Goal: Transaction & Acquisition: Book appointment/travel/reservation

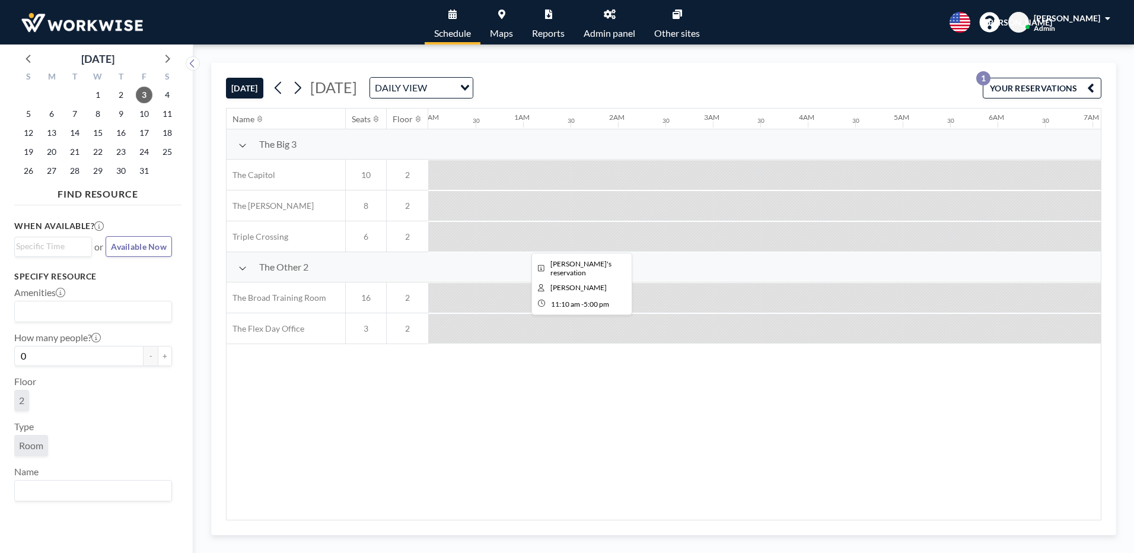
scroll to position [0, 1186]
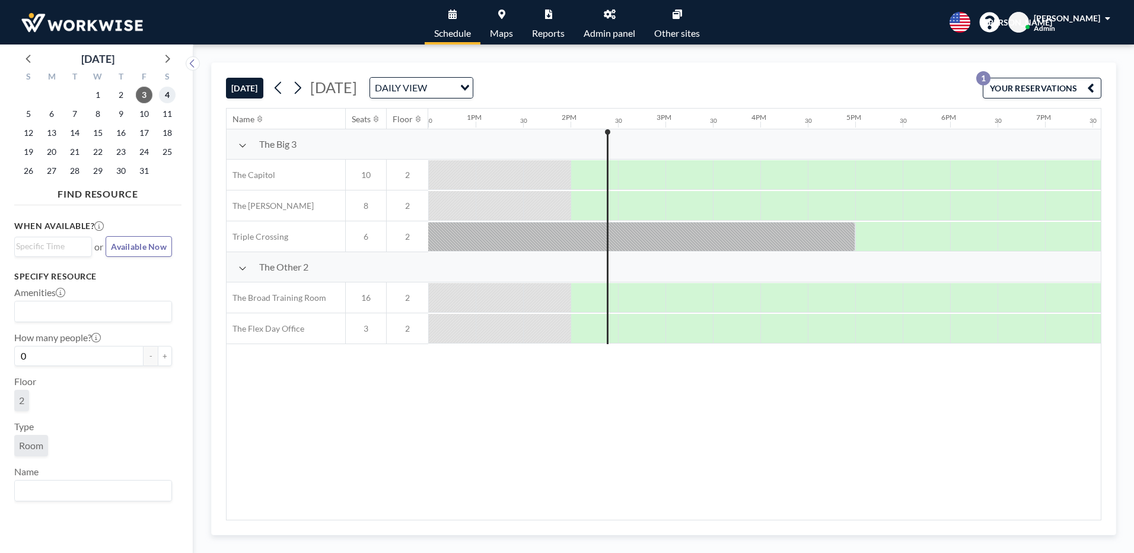
click at [171, 95] on span "4" at bounding box center [167, 95] width 17 height 17
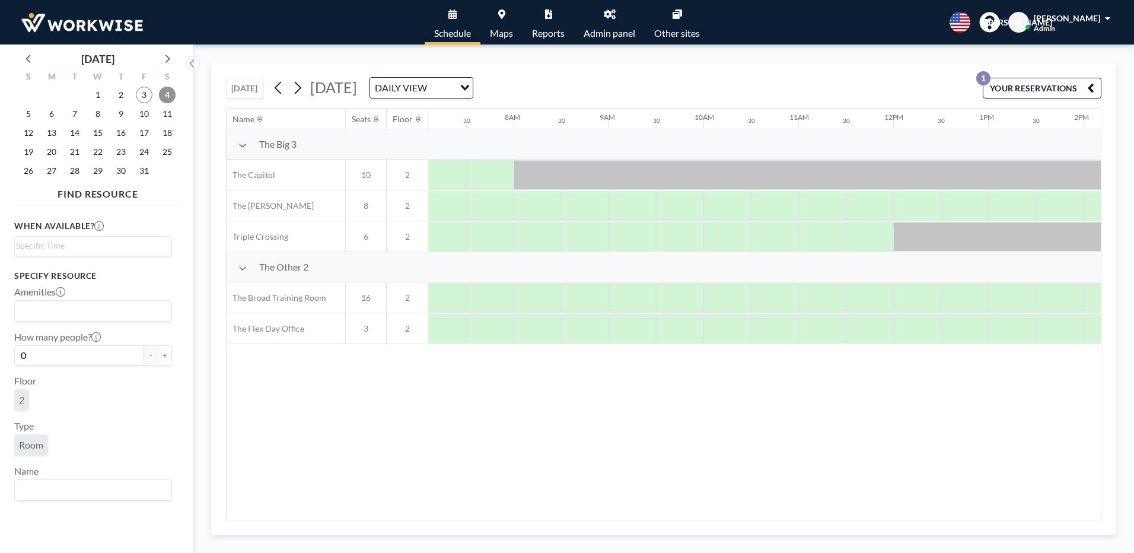
scroll to position [0, 712]
click at [144, 97] on span "3" at bounding box center [144, 95] width 17 height 17
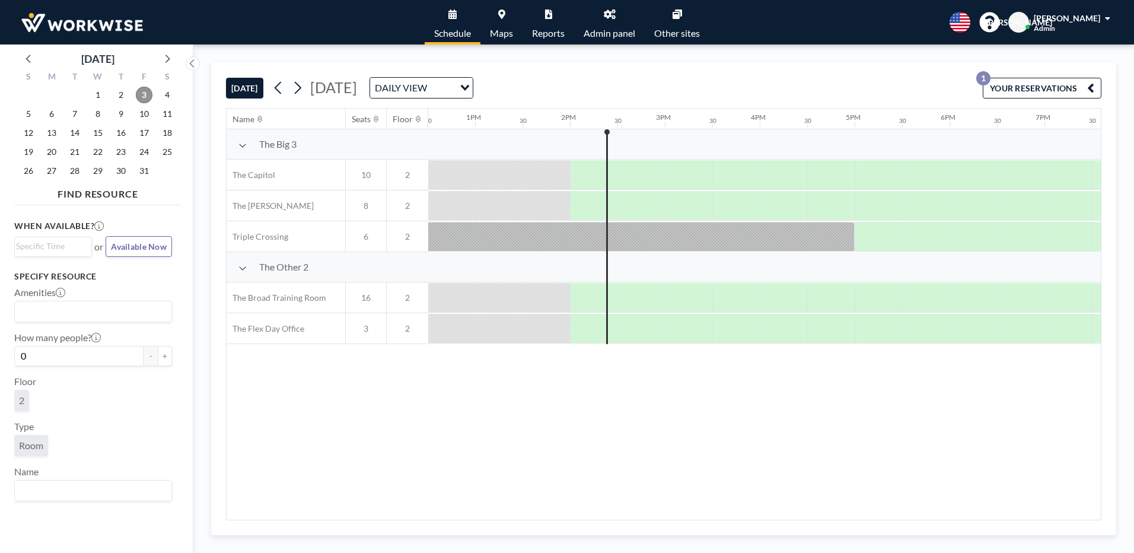
scroll to position [0, 1281]
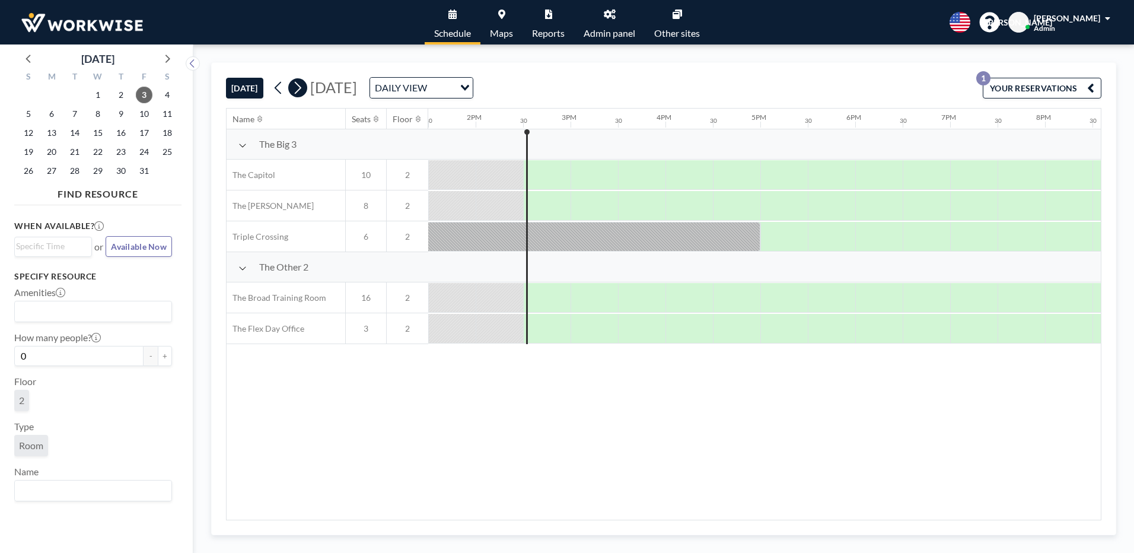
click at [298, 83] on icon at bounding box center [298, 88] width 7 height 12
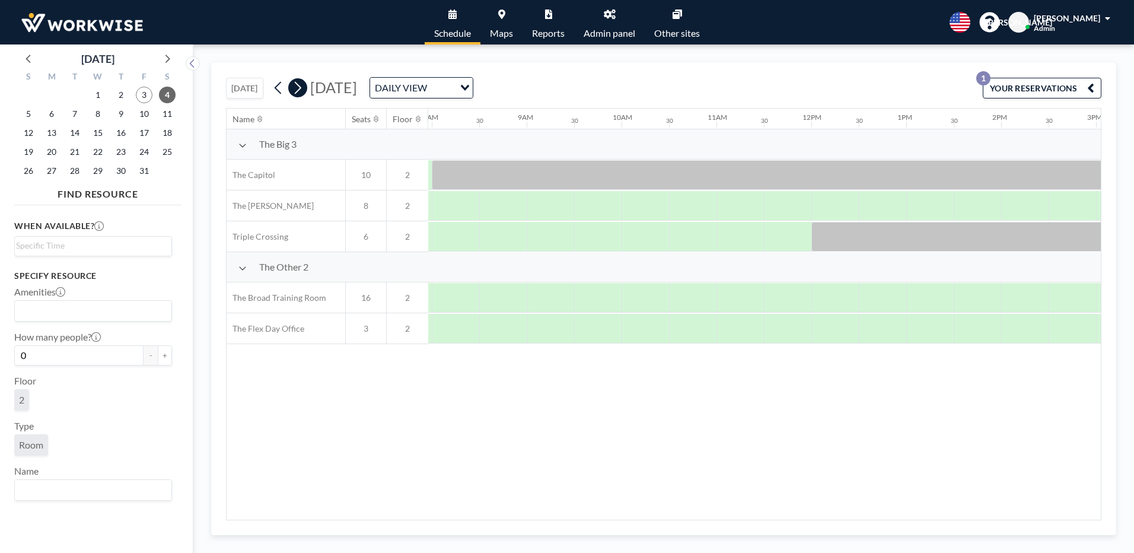
scroll to position [0, 759]
click at [55, 115] on span "6" at bounding box center [51, 114] width 17 height 17
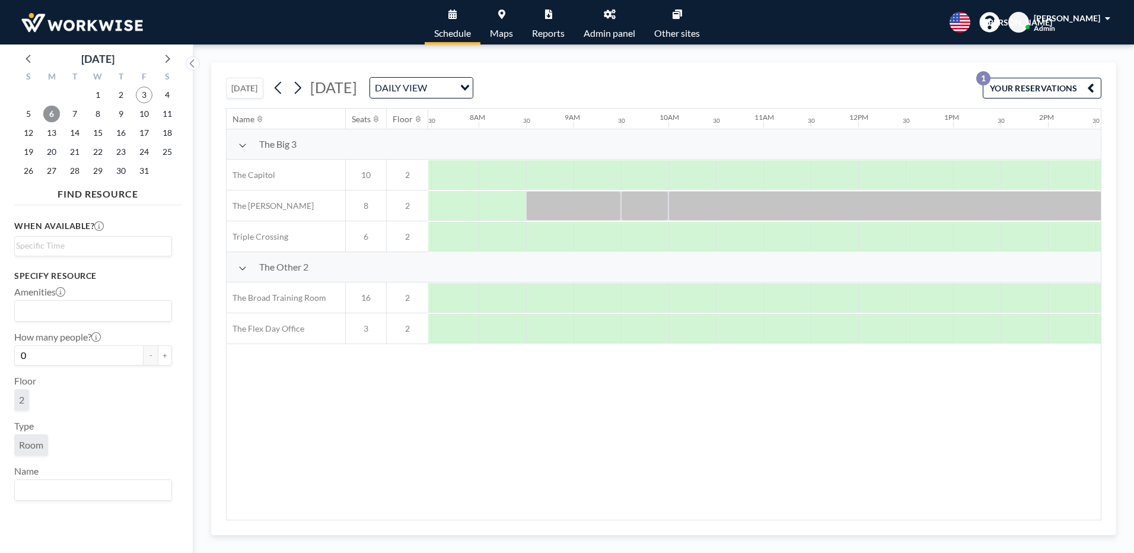
scroll to position [0, 712]
click at [544, 20] on link "Reports" at bounding box center [548, 22] width 52 height 44
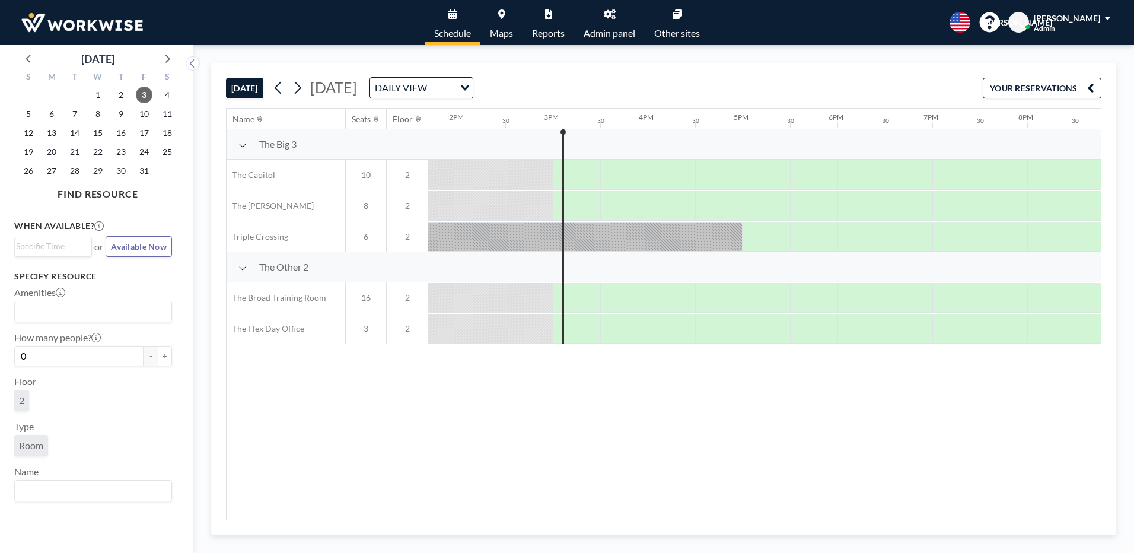
scroll to position [0, 1376]
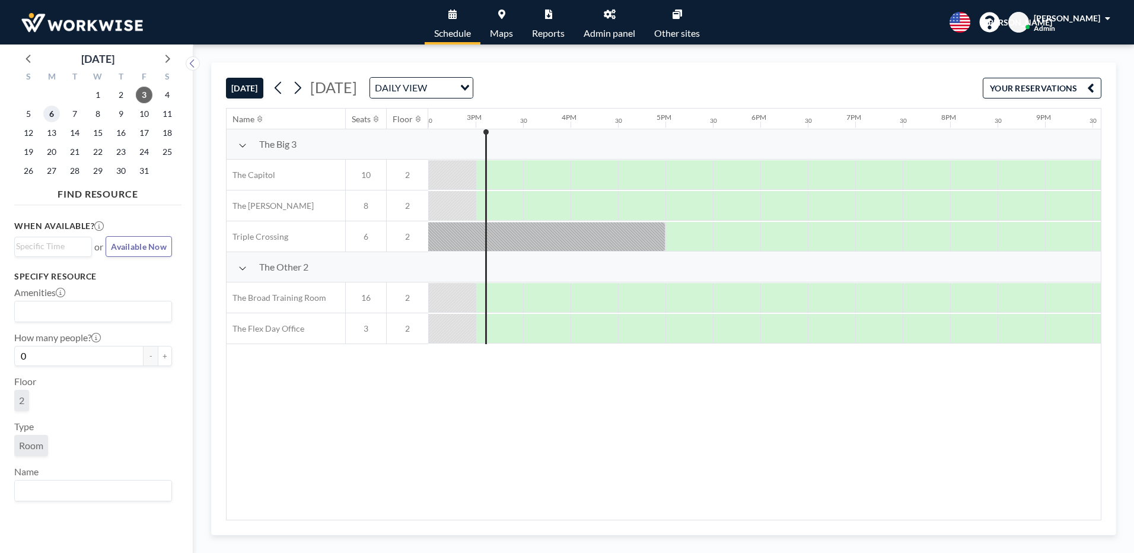
click at [52, 111] on span "6" at bounding box center [51, 114] width 17 height 17
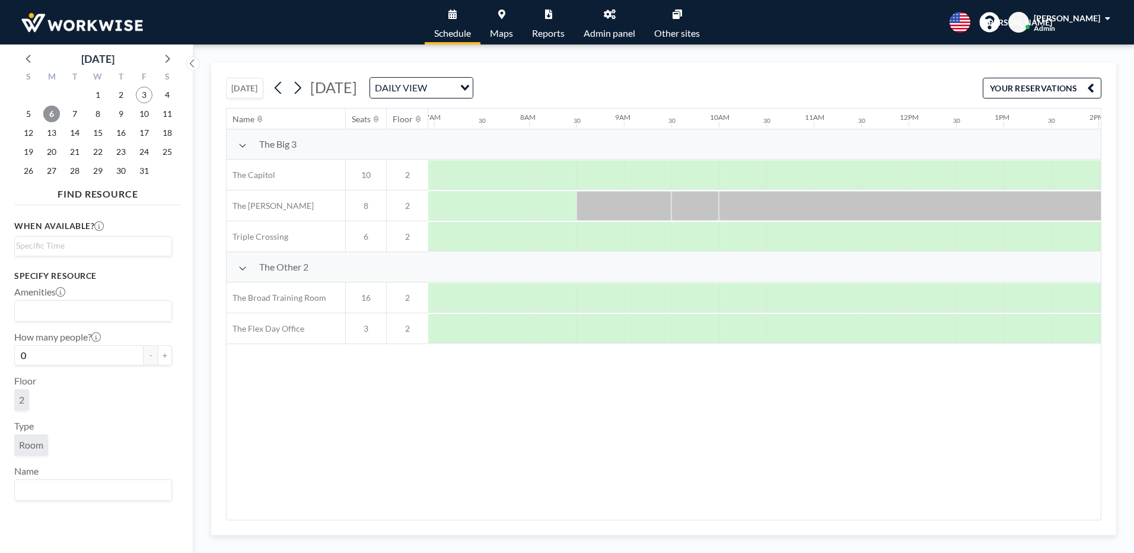
scroll to position [0, 712]
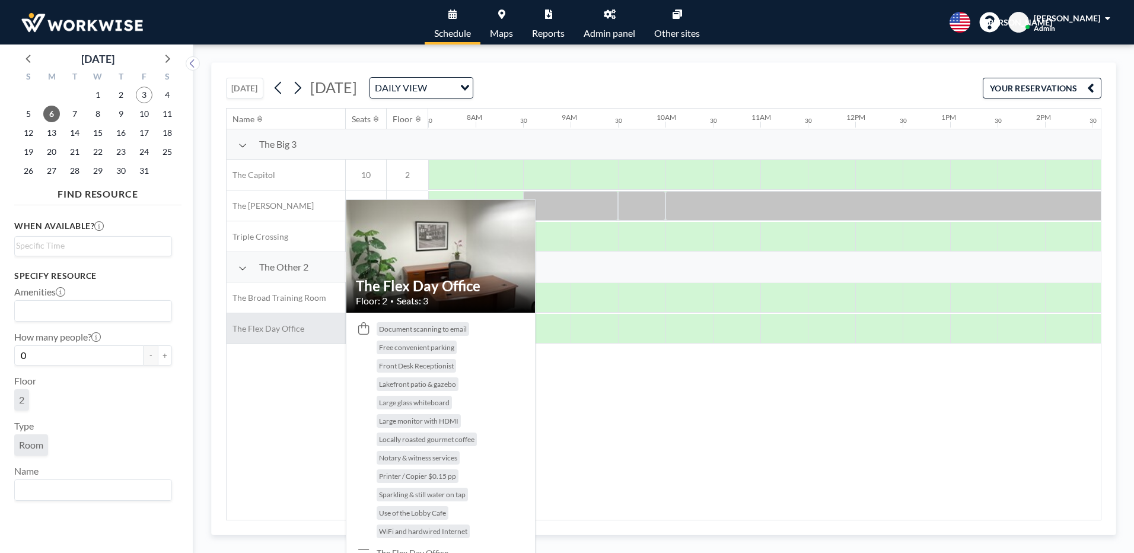
click at [282, 326] on span "The Flex Day Office" at bounding box center [266, 328] width 78 height 11
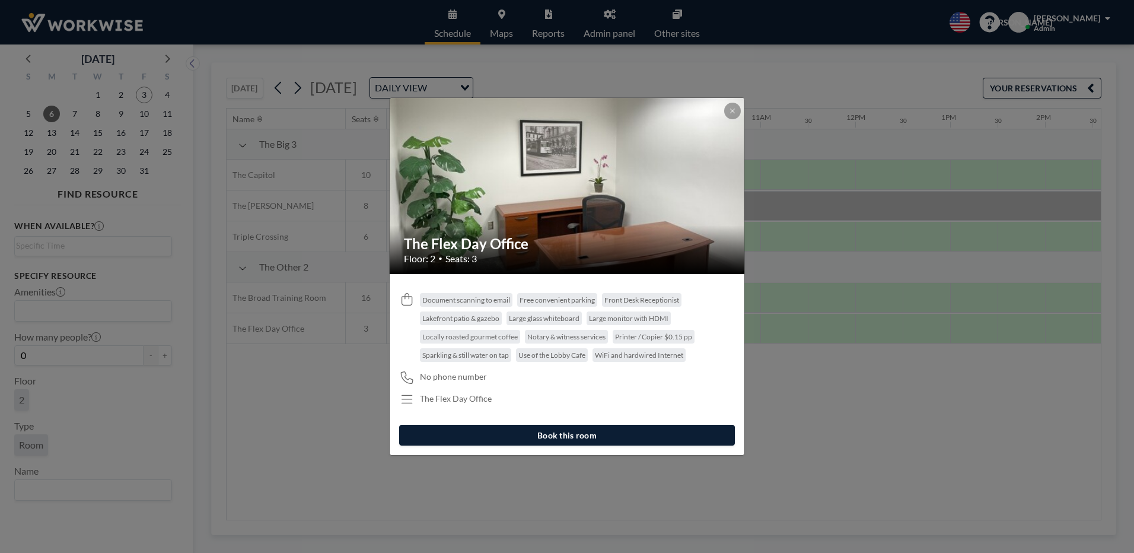
click at [573, 432] on button "Book this room" at bounding box center [567, 435] width 336 height 21
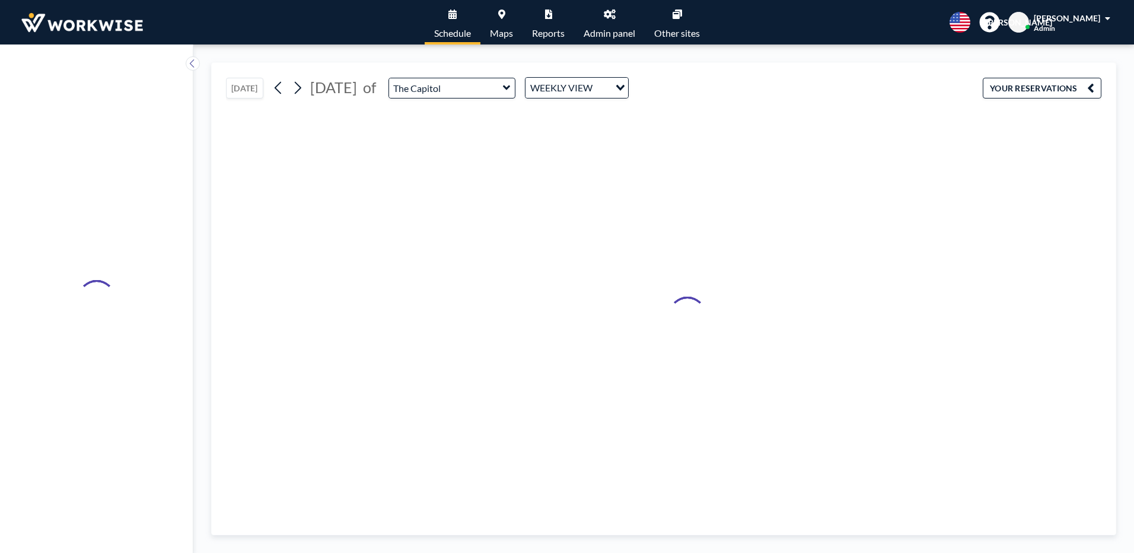
type input "The Flex Day Office"
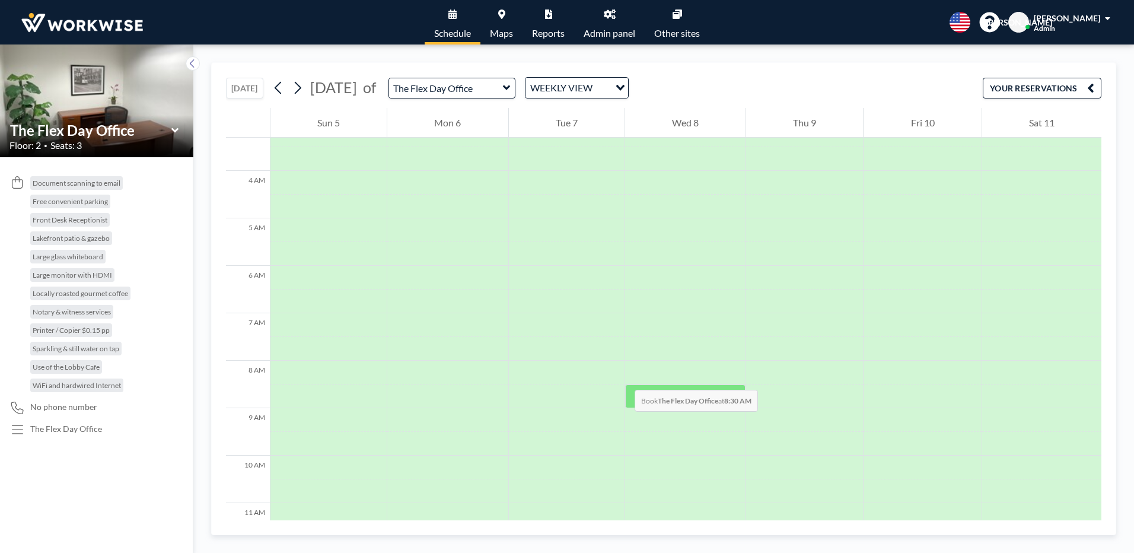
scroll to position [178, 0]
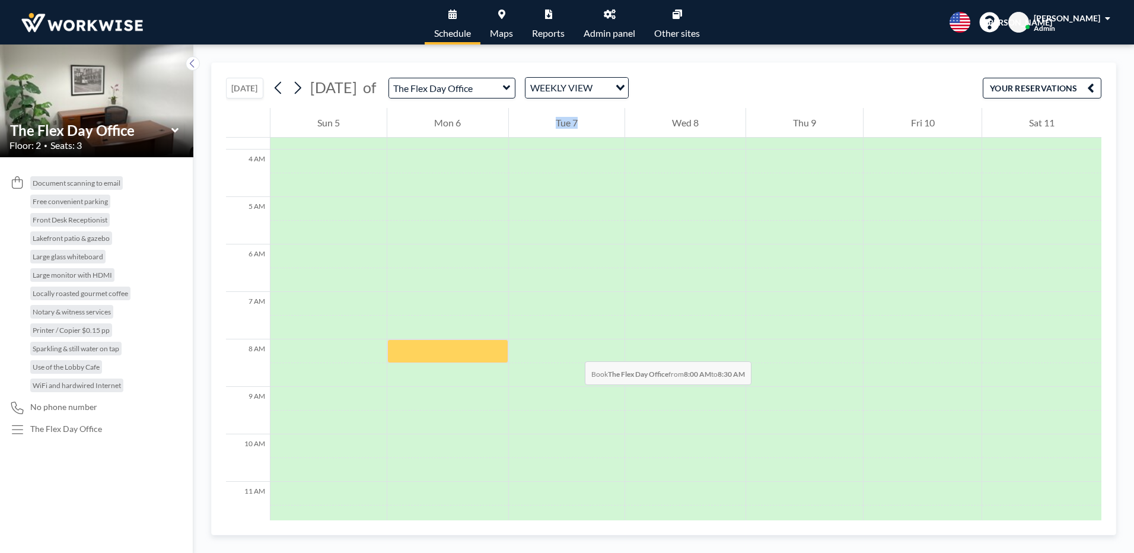
drag, startPoint x: 458, startPoint y: 345, endPoint x: 573, endPoint y: 349, distance: 114.5
click at [573, 349] on div "12 AM 1 AM 2 AM 3 AM 4 AM 5 AM 6 AM 7 AM 8 AM 9 AM 10 AM 11 AM 12 PM 1 PM 2 PM …" at bounding box center [663, 514] width 875 height 1168
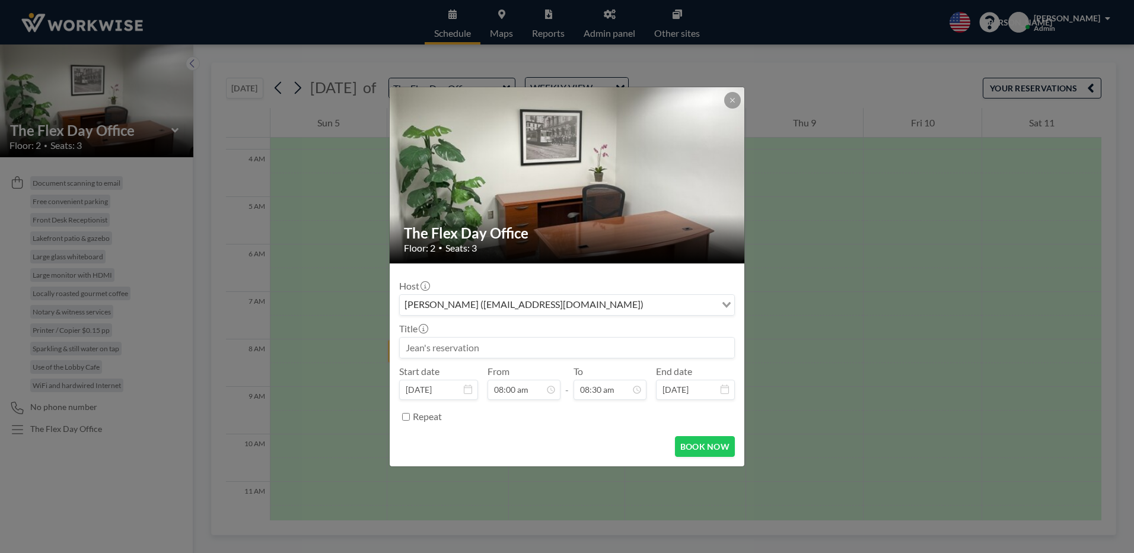
drag, startPoint x: 573, startPoint y: 349, endPoint x: 551, endPoint y: 306, distance: 48.5
click at [551, 306] on div "[PERSON_NAME] ([EMAIL_ADDRESS][DOMAIN_NAME])" at bounding box center [558, 304] width 316 height 18
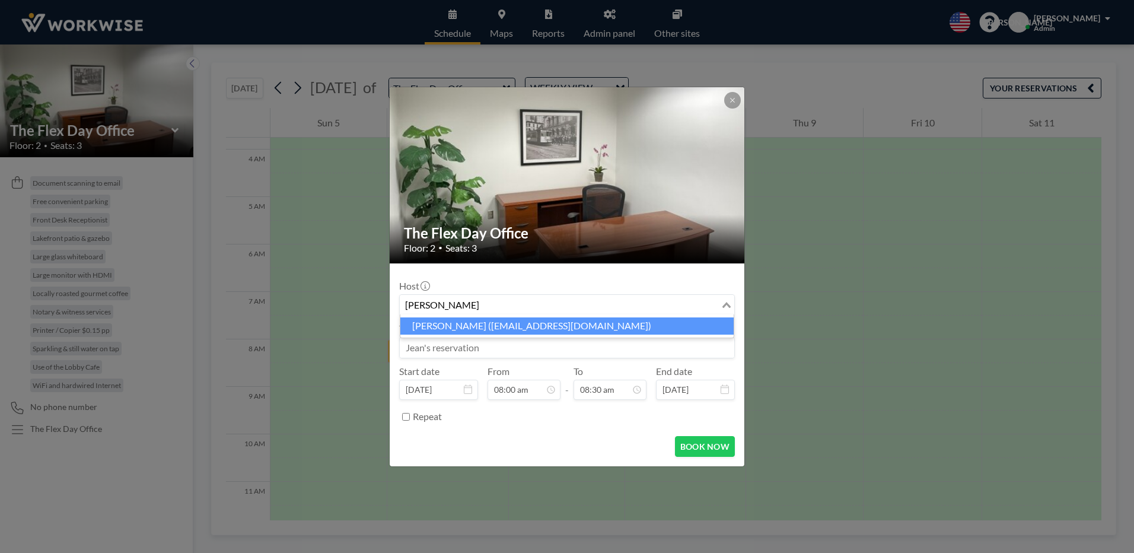
click at [552, 325] on li "[PERSON_NAME] ([EMAIL_ADDRESS][DOMAIN_NAME])" at bounding box center [566, 325] width 333 height 17
type input "[PERSON_NAME]"
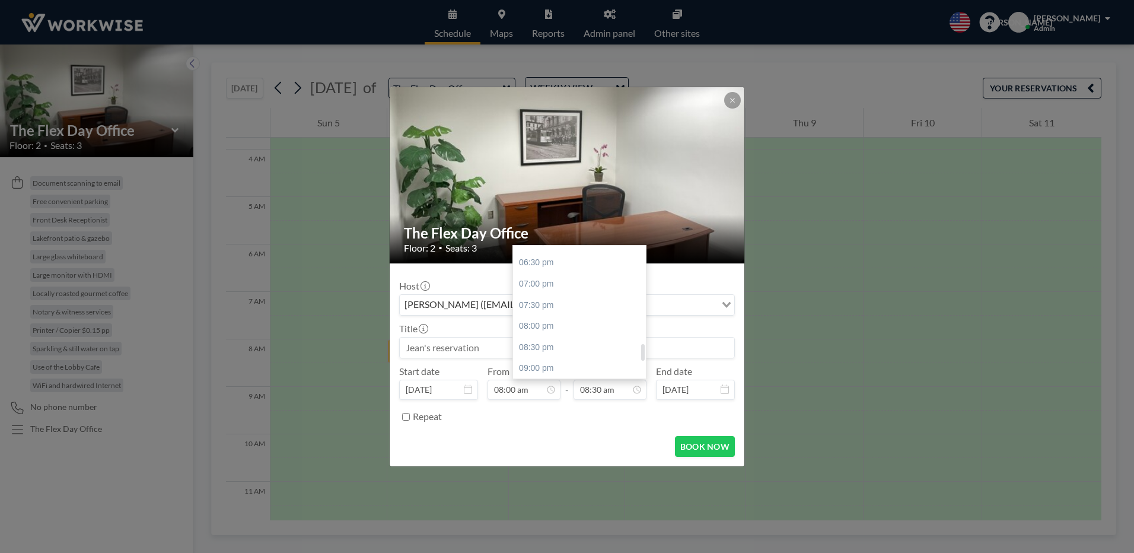
scroll to position [833, 0]
click at [544, 347] on div "10:00 pm" at bounding box center [582, 351] width 139 height 21
type input "10:00 pm"
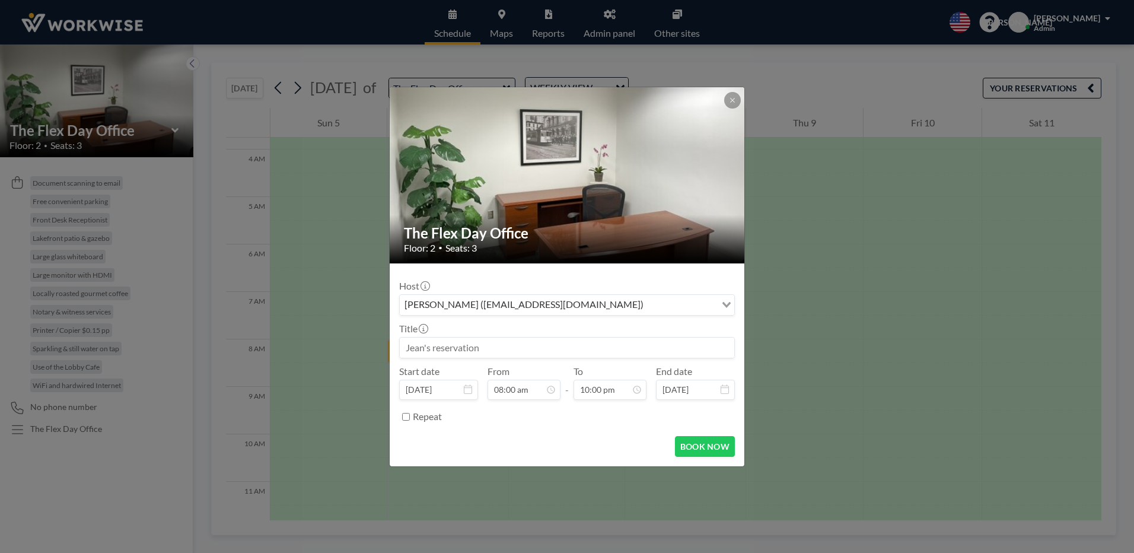
click at [404, 416] on input "Repeat" at bounding box center [406, 417] width 8 height 8
checkbox input "true"
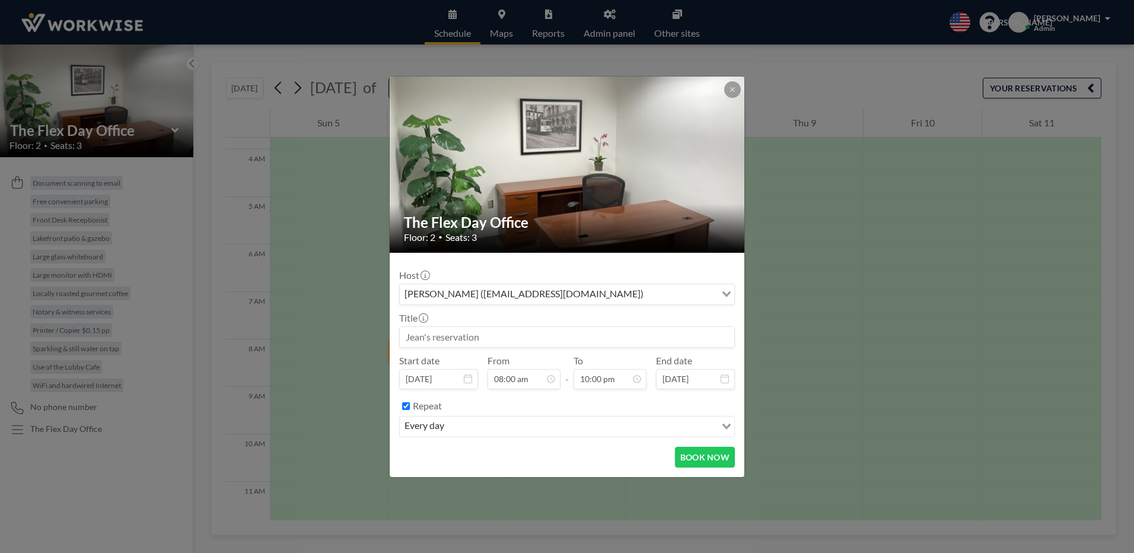
click at [724, 425] on icon "Search for option" at bounding box center [726, 426] width 8 height 6
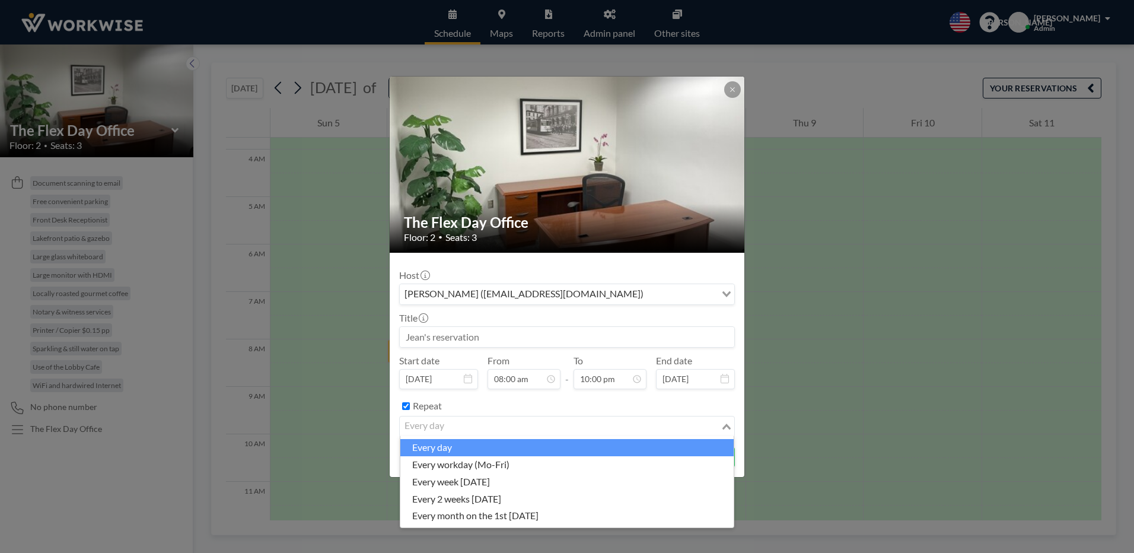
click at [439, 445] on li "every day" at bounding box center [566, 447] width 333 height 17
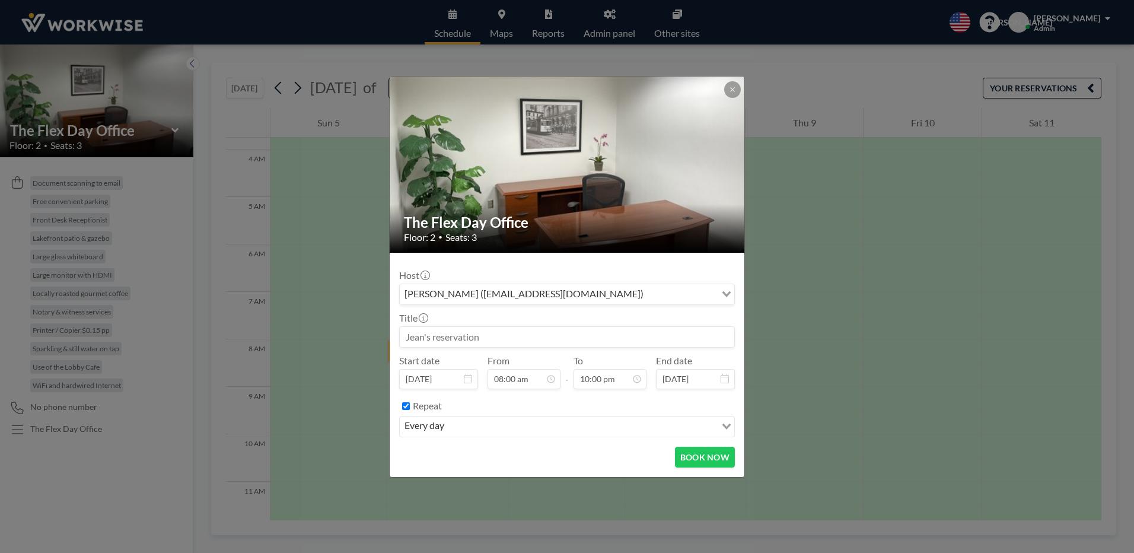
scroll to position [338, 0]
click at [726, 378] on icon at bounding box center [725, 378] width 8 height 9
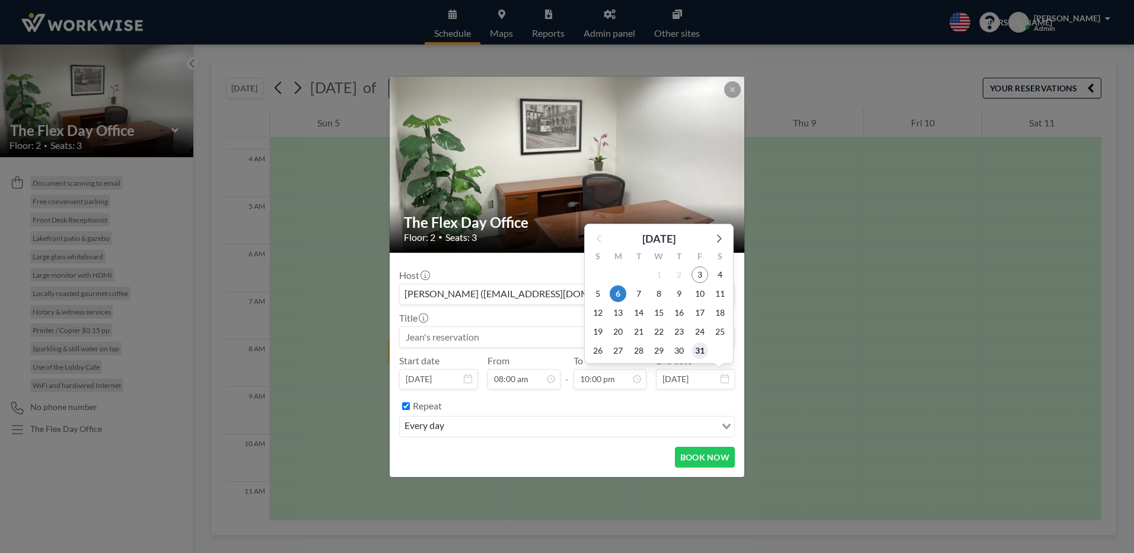
click at [696, 349] on span "31" at bounding box center [699, 350] width 17 height 17
type input "[DATE]"
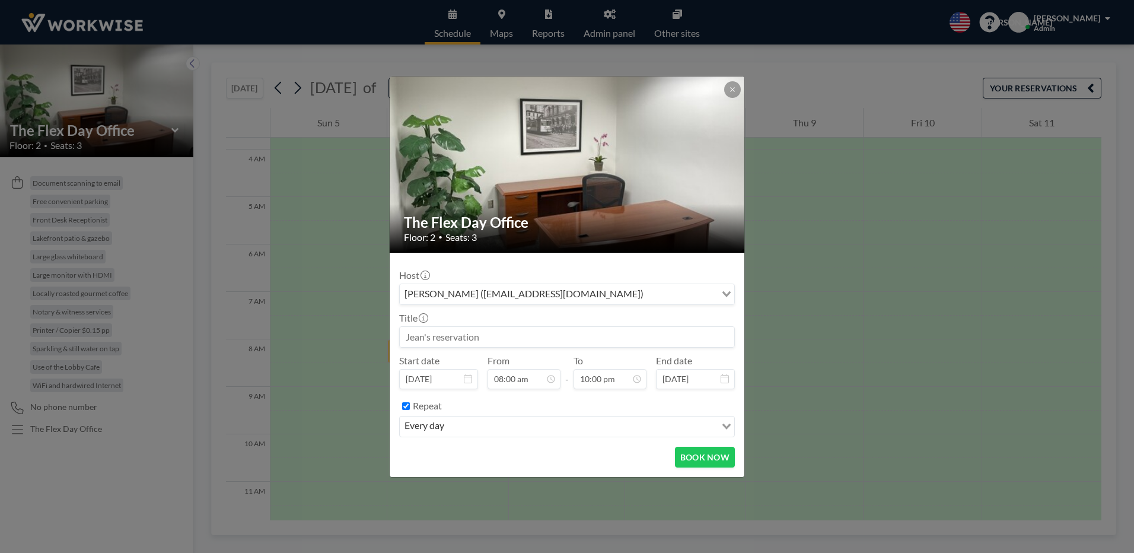
click at [483, 342] on input at bounding box center [567, 337] width 334 height 20
type input "Reserved for Southland Insurance"
click at [704, 458] on button "BOOK NOW" at bounding box center [705, 457] width 60 height 21
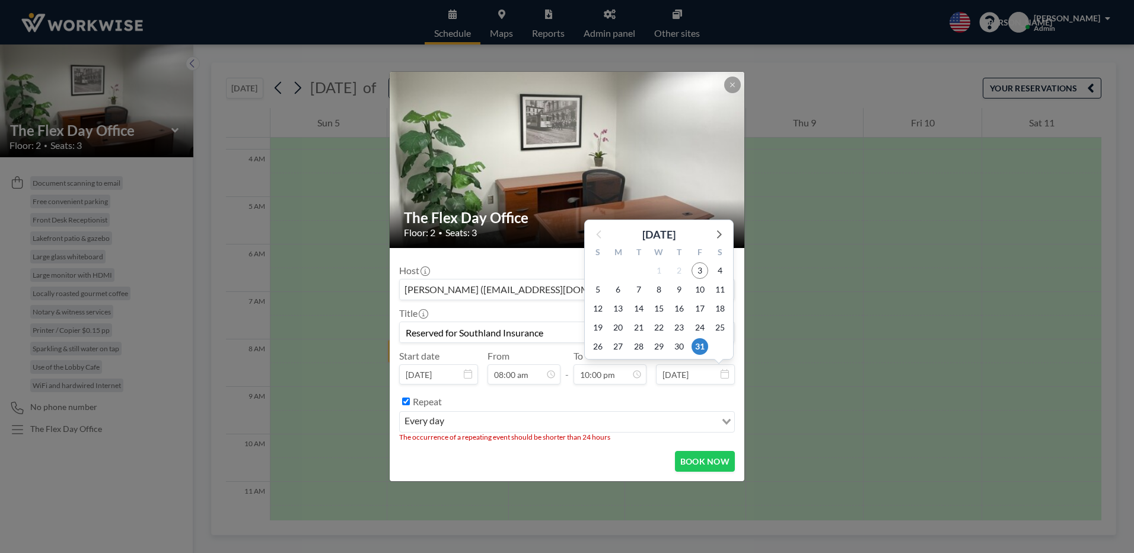
click at [723, 378] on input "[DATE]" at bounding box center [695, 374] width 79 height 20
click at [701, 285] on span "10" at bounding box center [699, 289] width 17 height 17
type input "[DATE]"
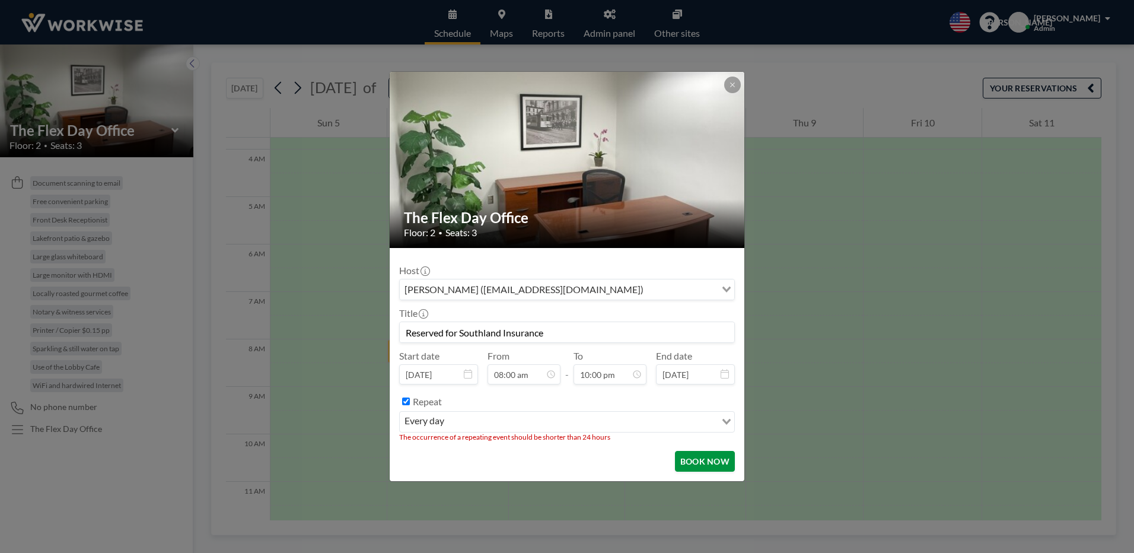
click at [688, 458] on button "BOOK NOW" at bounding box center [705, 461] width 60 height 21
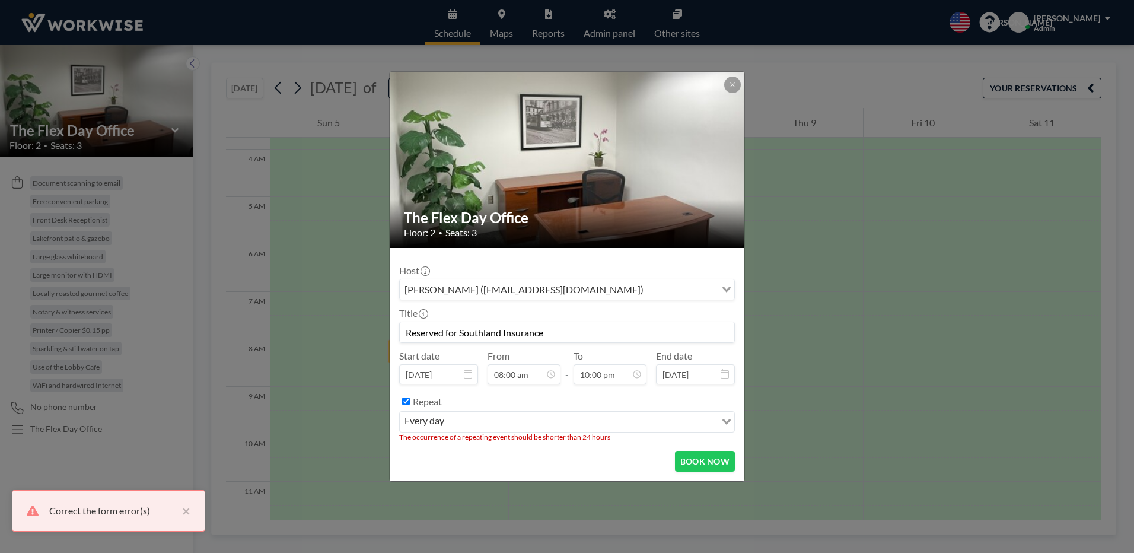
click at [729, 420] on icon "Search for option" at bounding box center [726, 422] width 8 height 6
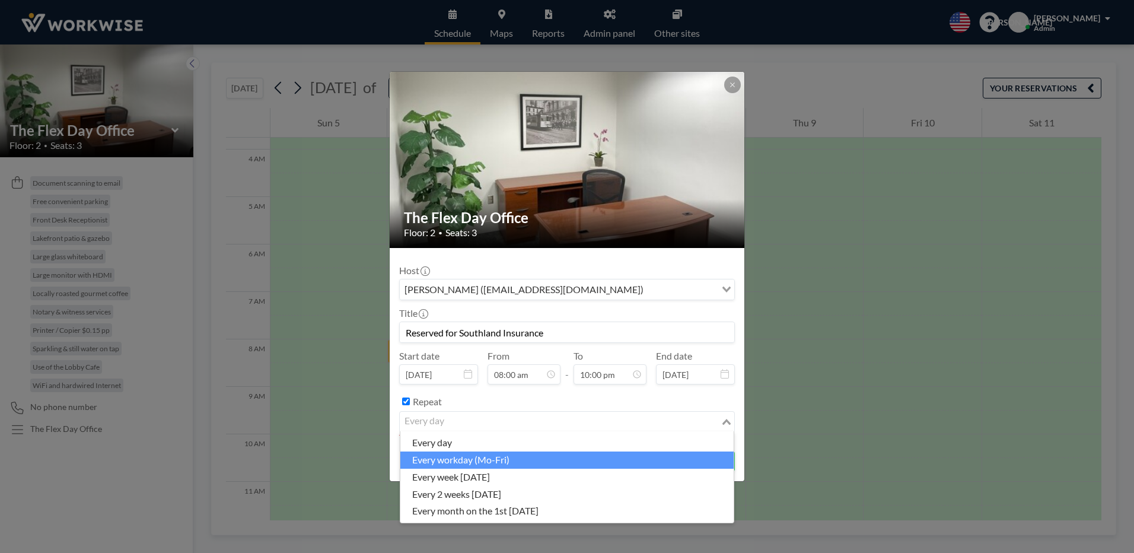
click at [498, 455] on li "every workday (Mo-Fri)" at bounding box center [566, 459] width 333 height 17
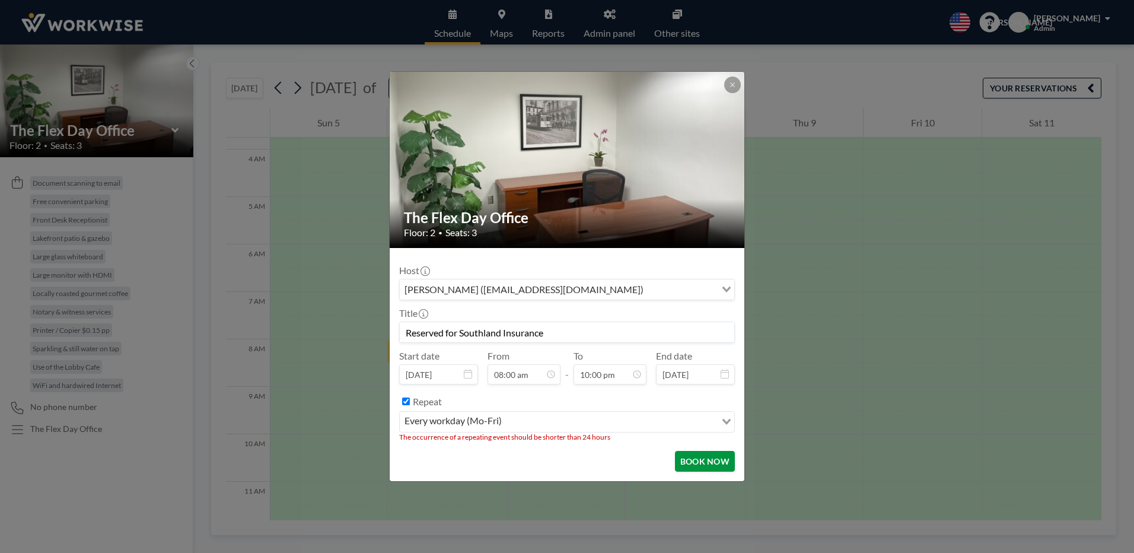
click at [689, 455] on button "BOOK NOW" at bounding box center [705, 461] width 60 height 21
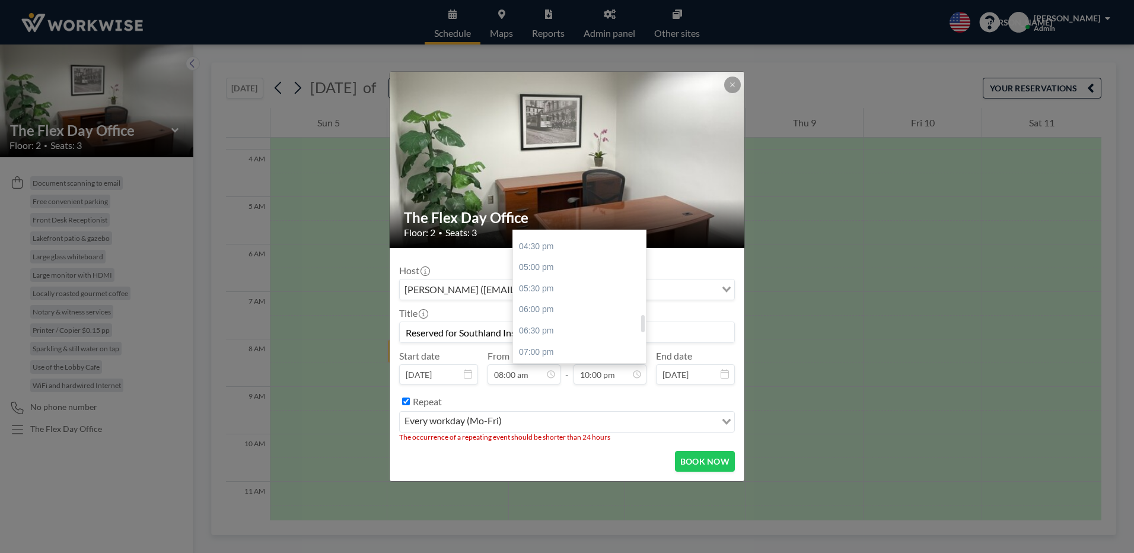
scroll to position [664, 0]
click at [534, 333] on div "06:00 pm" at bounding box center [582, 336] width 139 height 21
type input "06:00 pm"
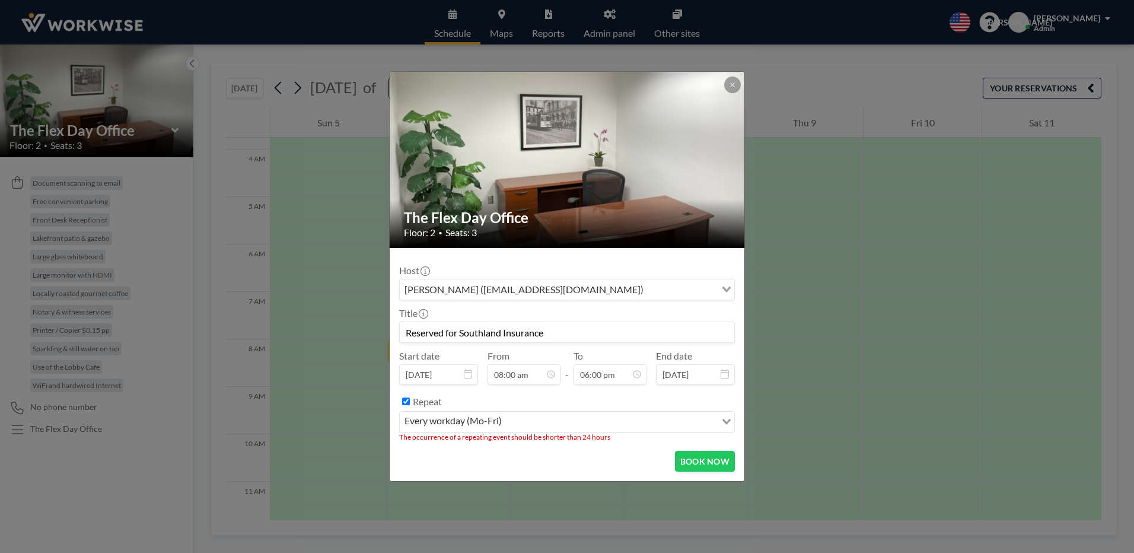
scroll to position [760, 0]
click at [714, 466] on button "BOOK NOW" at bounding box center [705, 461] width 60 height 21
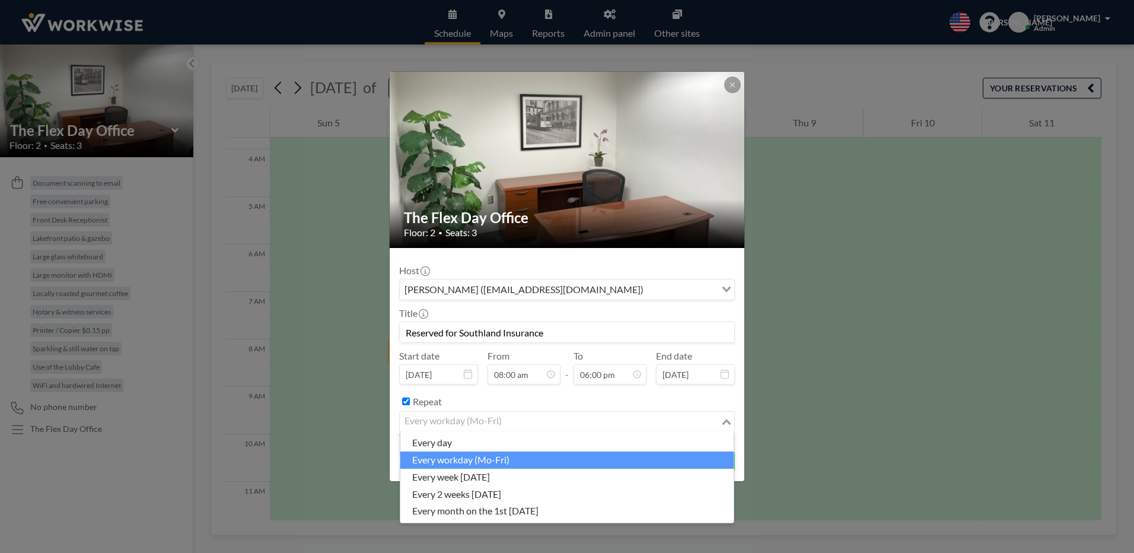
click at [728, 415] on div "Loading..." at bounding box center [728, 421] width 14 height 18
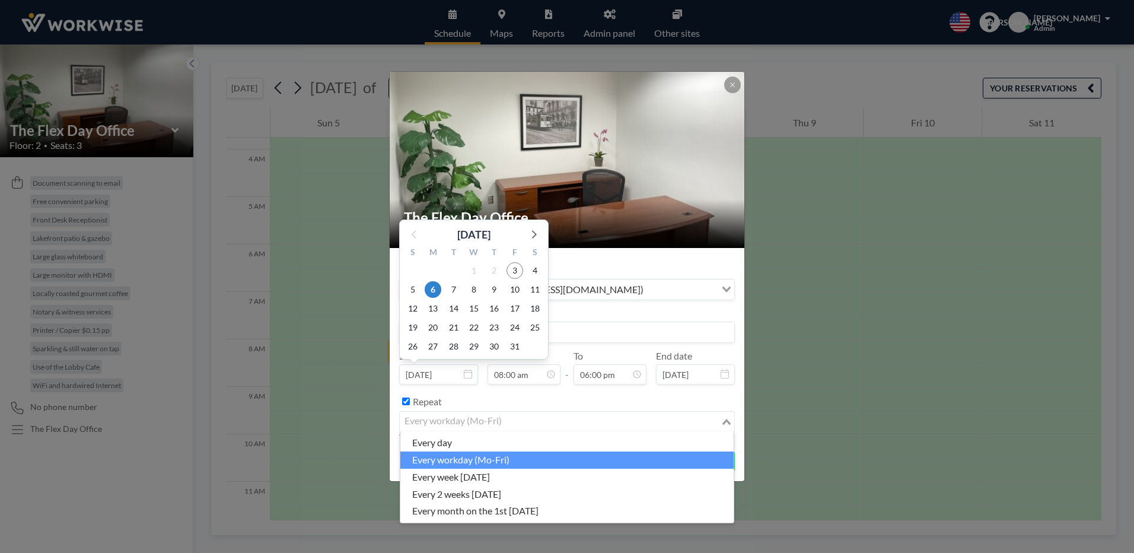
scroll to position [338, 0]
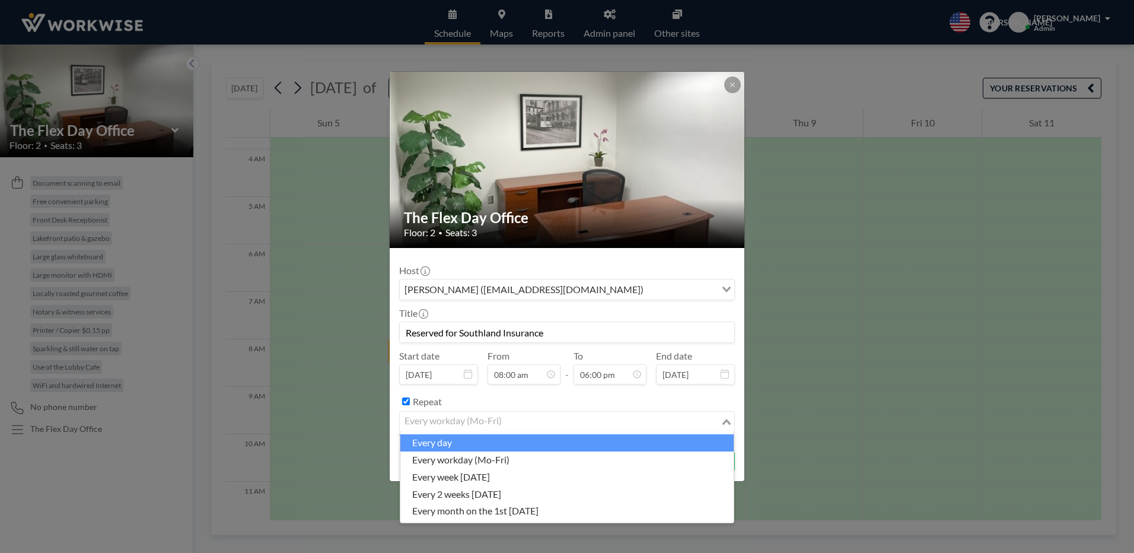
click at [444, 448] on li "every day" at bounding box center [566, 442] width 333 height 17
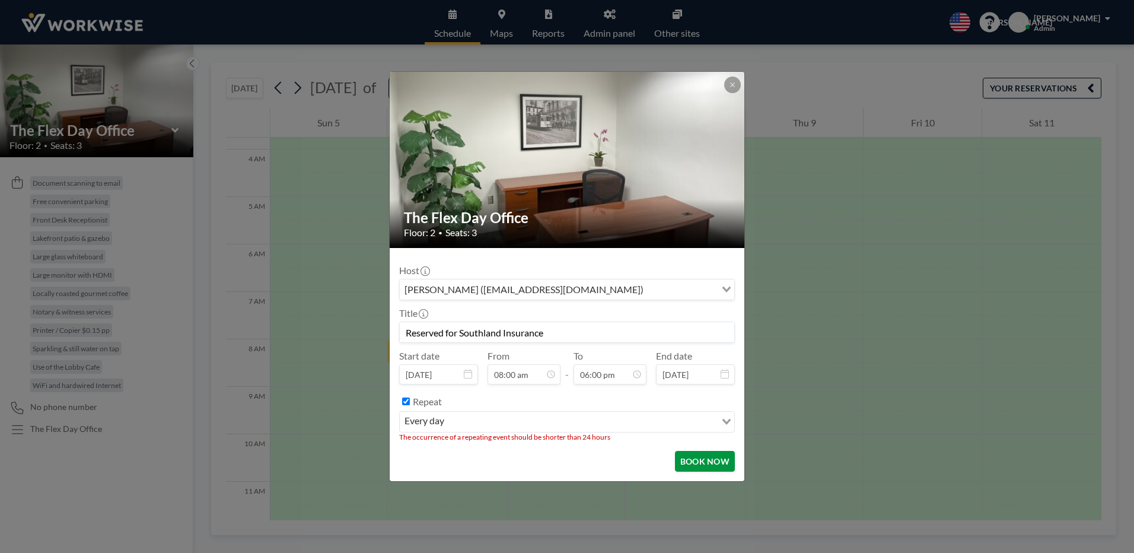
click at [697, 463] on button "BOOK NOW" at bounding box center [705, 461] width 60 height 21
click at [736, 84] on button at bounding box center [732, 85] width 17 height 17
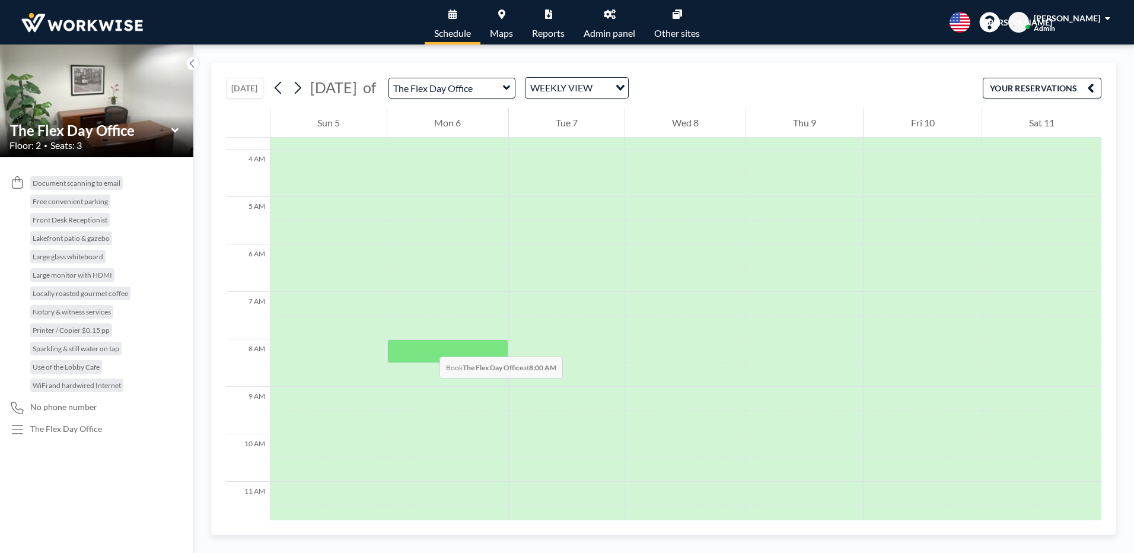
click at [428, 345] on div at bounding box center [447, 351] width 120 height 24
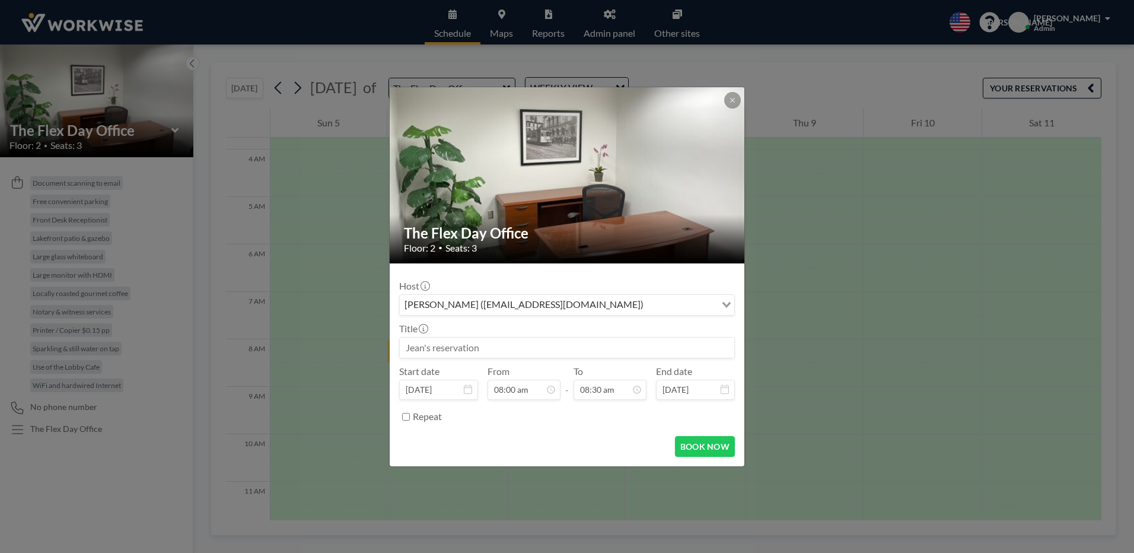
click at [461, 304] on div "[PERSON_NAME] ([EMAIL_ADDRESS][DOMAIN_NAME])" at bounding box center [558, 304] width 316 height 18
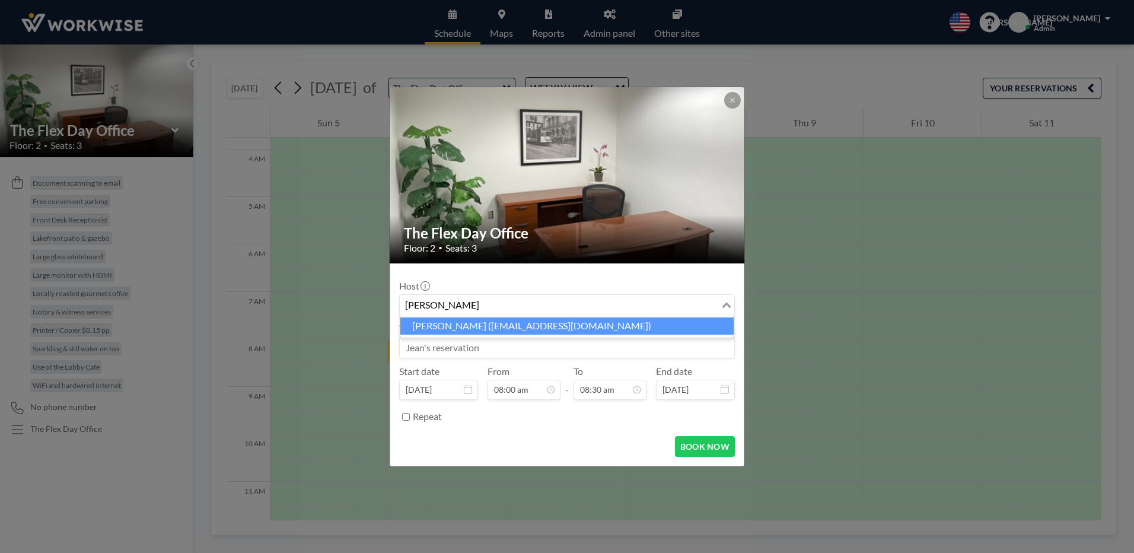
click at [508, 326] on li "[PERSON_NAME] ([EMAIL_ADDRESS][DOMAIN_NAME])" at bounding box center [566, 325] width 333 height 17
type input "[PERSON_NAME]"
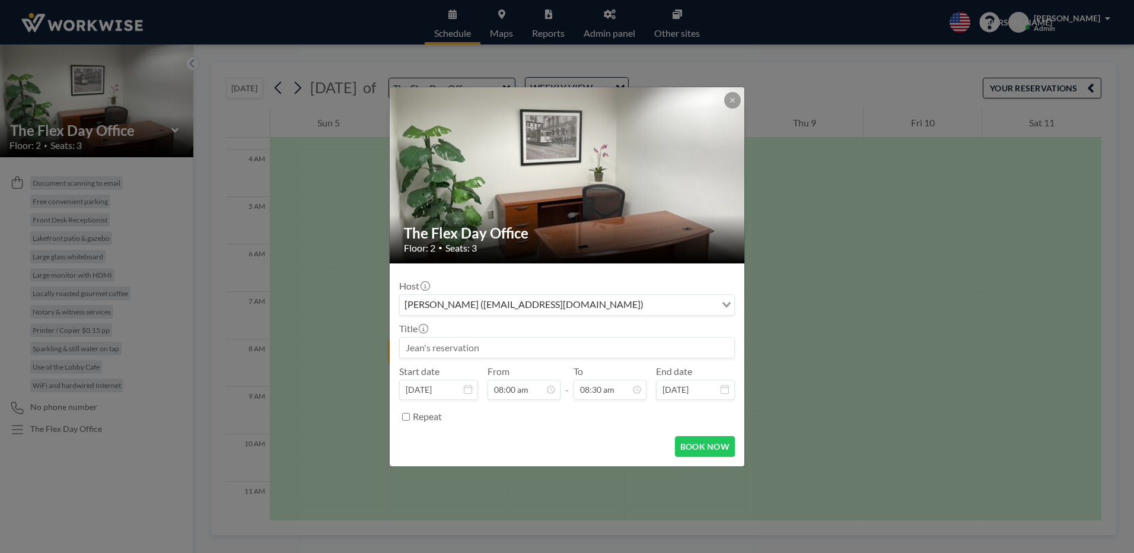
click at [498, 353] on input at bounding box center [567, 347] width 334 height 20
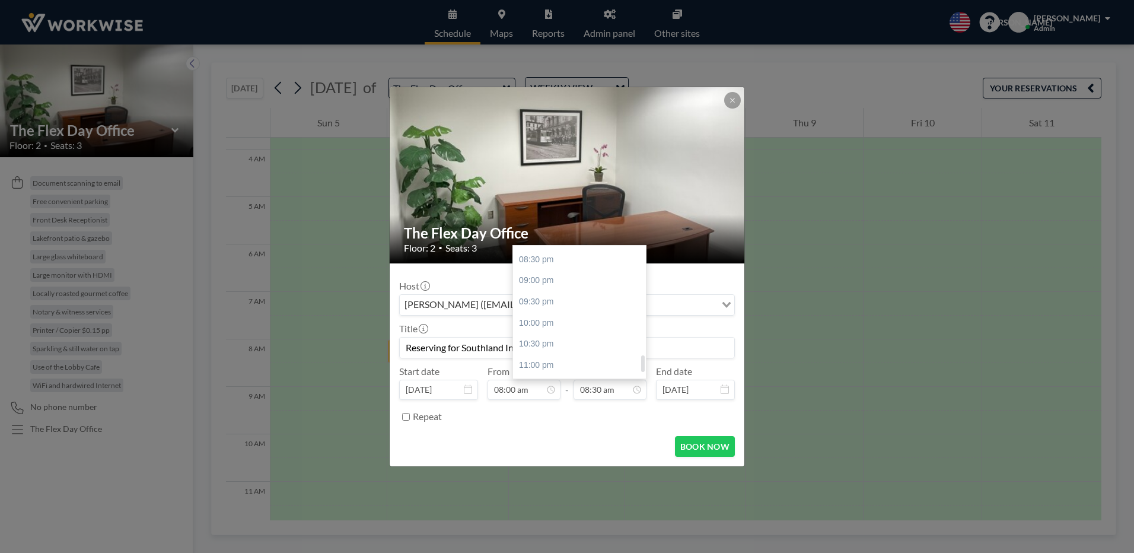
scroll to position [833, 0]
type input "Reserving for Southland Insurance"
click at [530, 303] on div "09:00 pm" at bounding box center [582, 308] width 139 height 21
type input "09:00 pm"
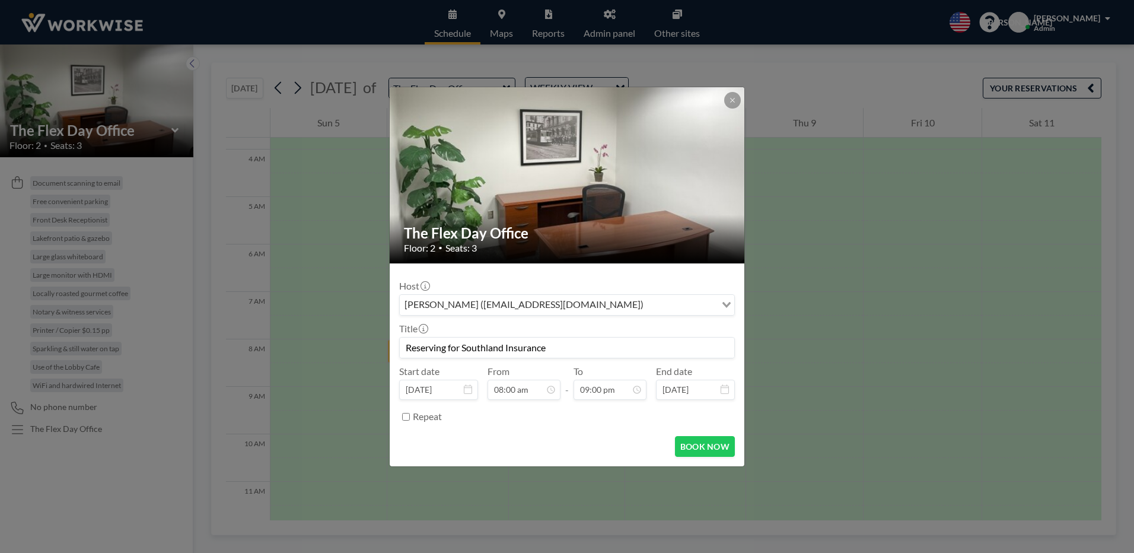
scroll to position [0, 0]
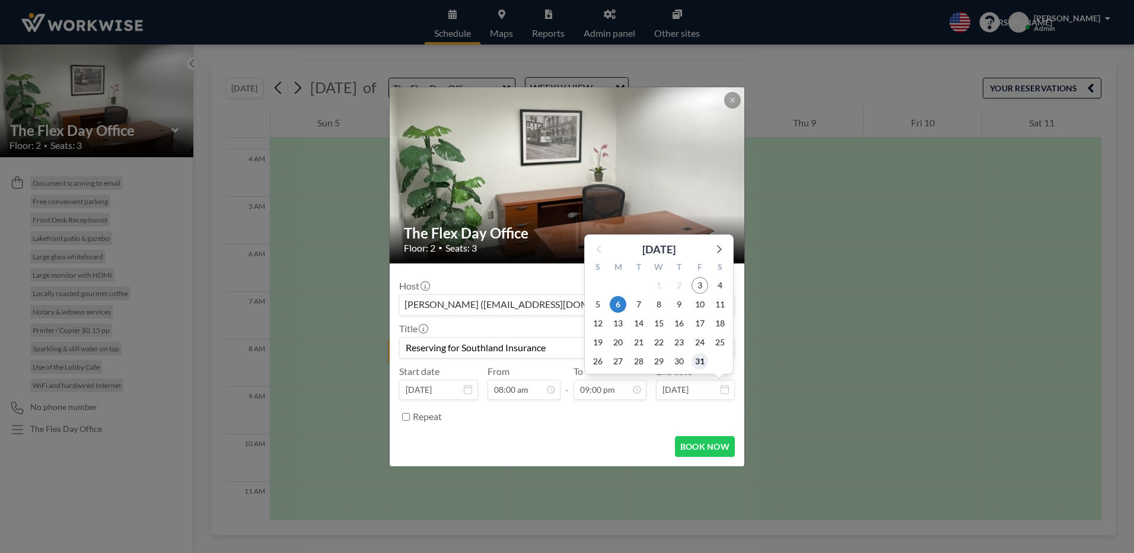
click at [693, 359] on span "31" at bounding box center [699, 361] width 17 height 17
type input "[DATE]"
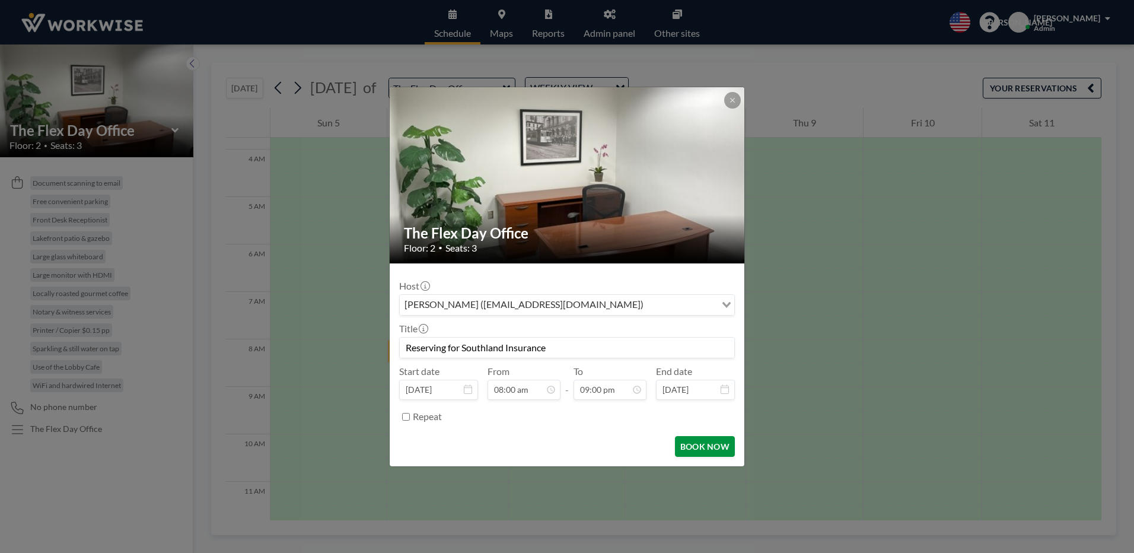
click at [687, 442] on button "BOOK NOW" at bounding box center [705, 446] width 60 height 21
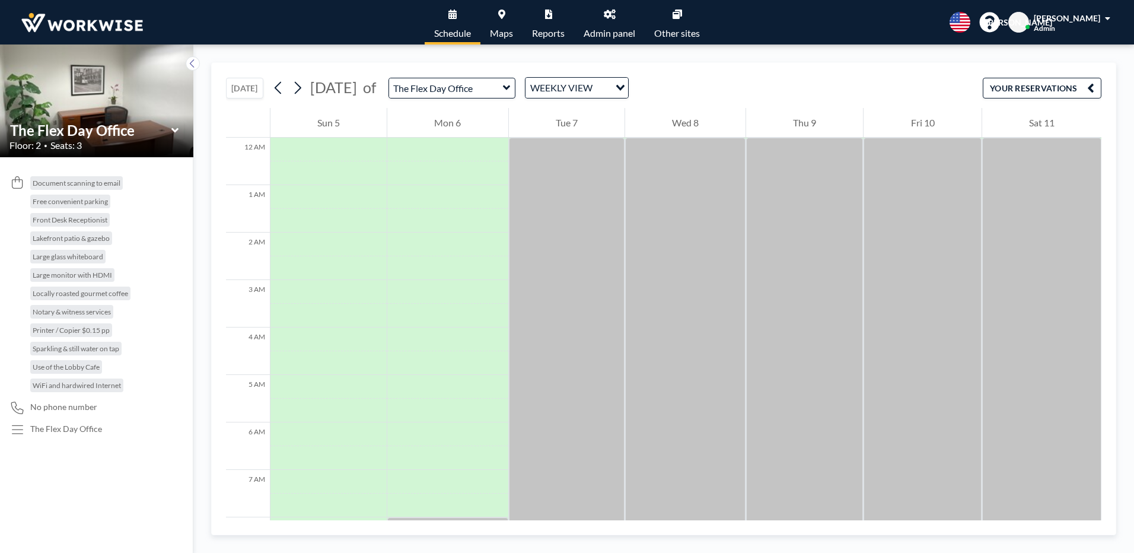
click at [243, 87] on button "[DATE]" at bounding box center [244, 88] width 37 height 21
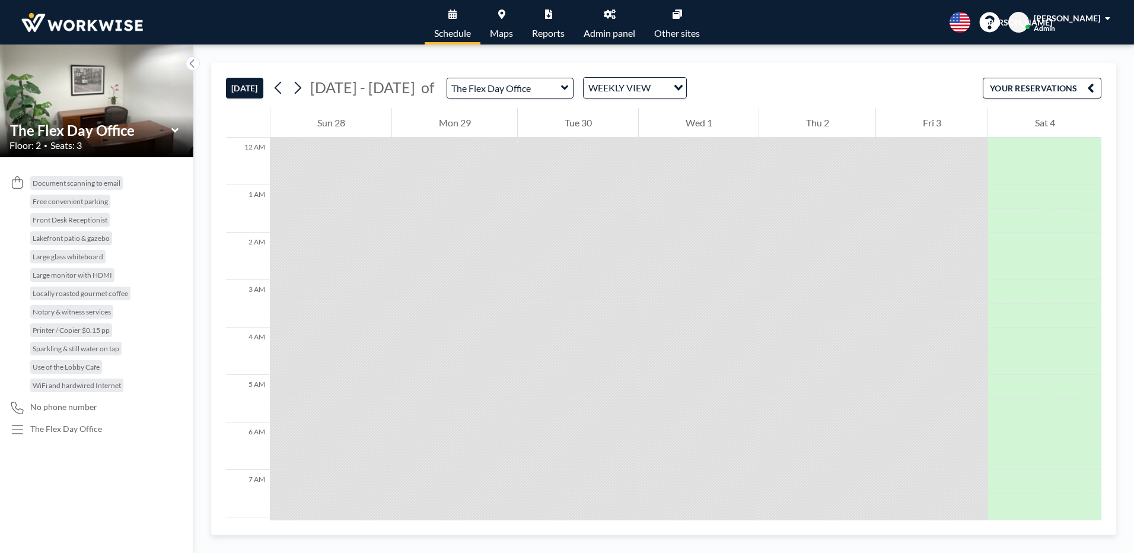
click at [452, 9] on icon at bounding box center [452, 13] width 8 height 9
click at [234, 85] on button "[DATE]" at bounding box center [244, 88] width 37 height 21
click at [240, 84] on button "[DATE]" at bounding box center [244, 88] width 37 height 21
click at [561, 89] on icon at bounding box center [565, 88] width 8 height 12
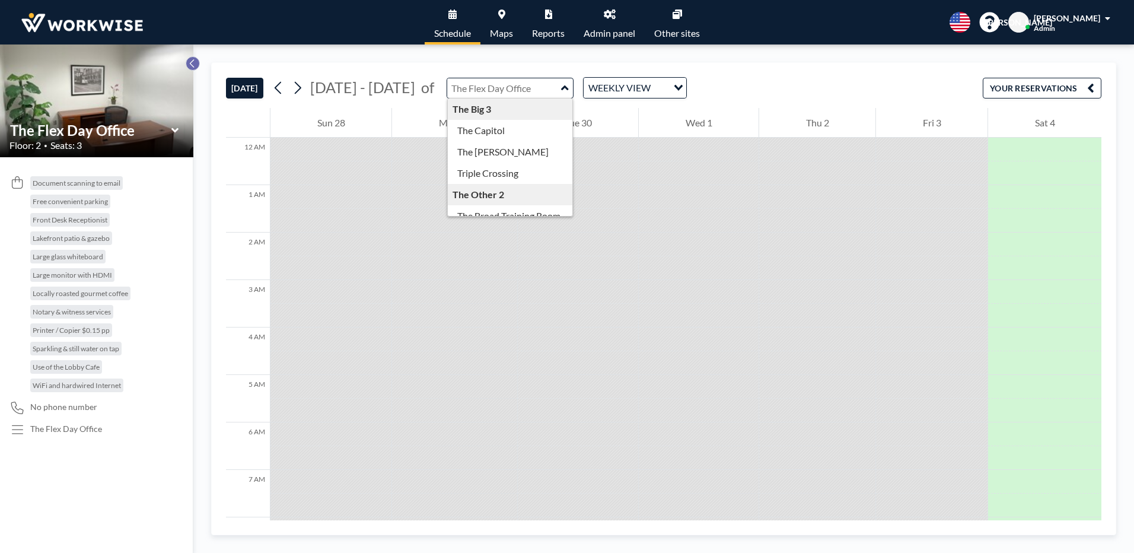
click at [193, 59] on icon at bounding box center [193, 64] width 8 height 12
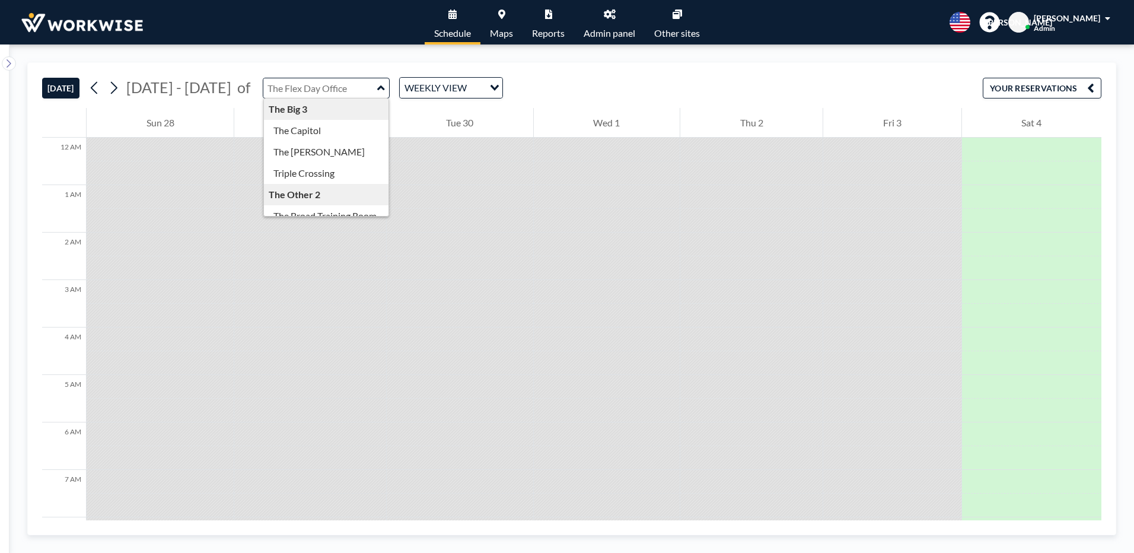
click at [65, 90] on button "[DATE]" at bounding box center [60, 88] width 37 height 21
click at [470, 85] on input "Search for option" at bounding box center [476, 87] width 12 height 15
click at [439, 104] on li "DAILY VIEW" at bounding box center [441, 108] width 101 height 17
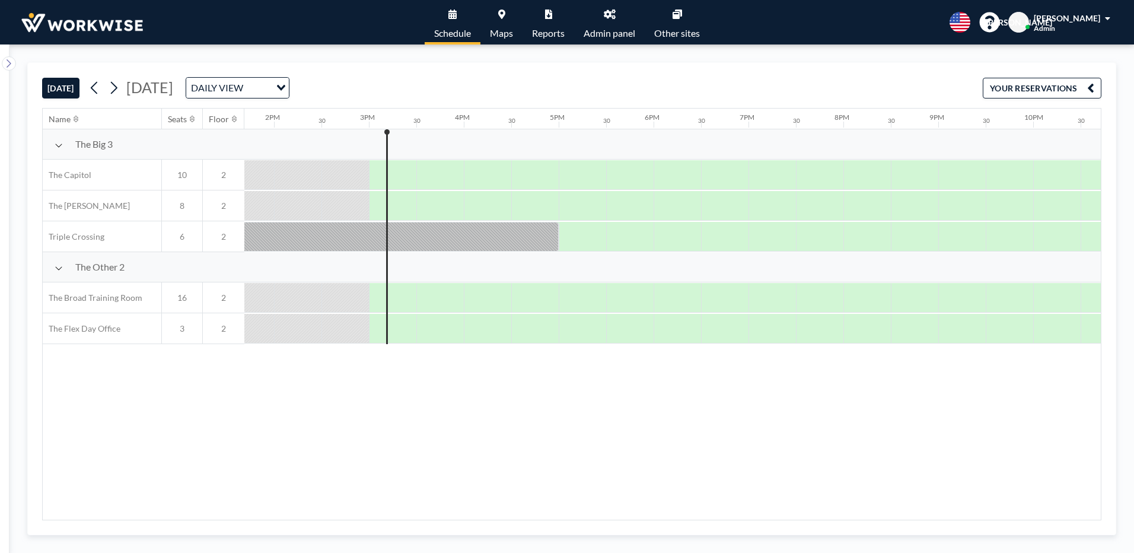
scroll to position [0, 1376]
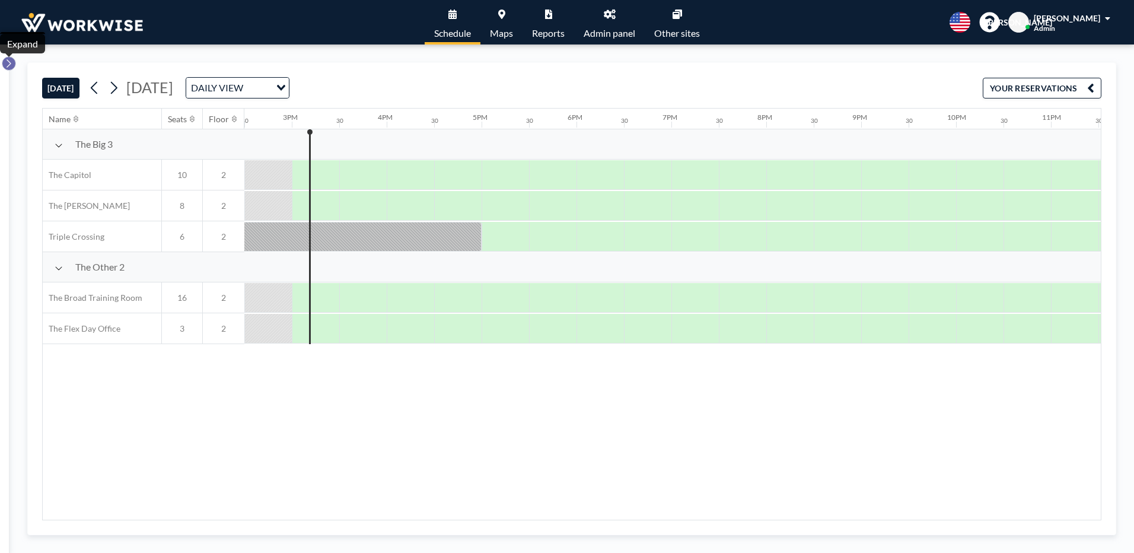
click at [12, 60] on button at bounding box center [9, 63] width 14 height 14
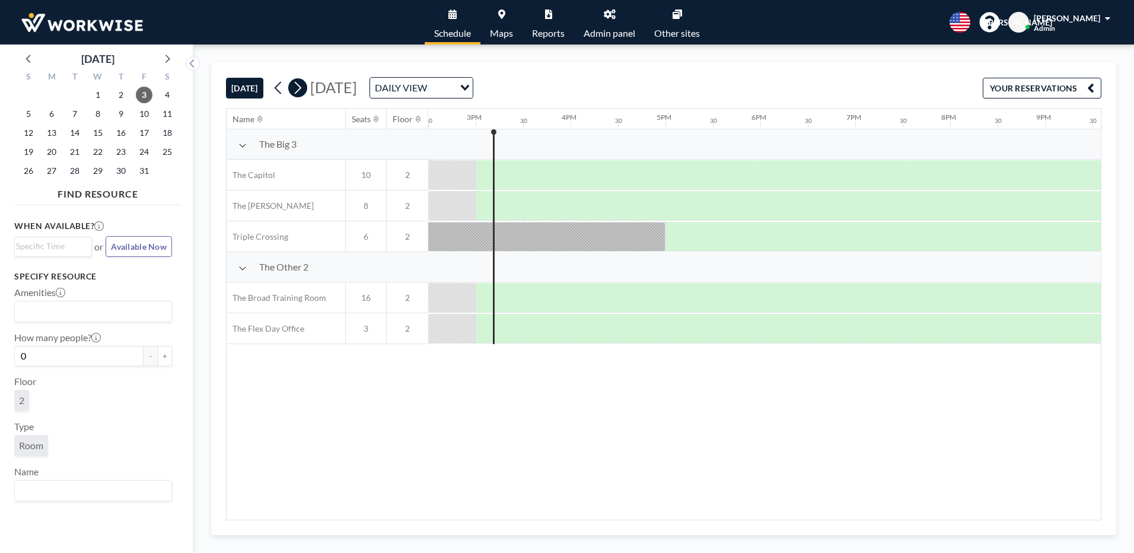
click at [298, 88] on icon at bounding box center [297, 88] width 11 height 18
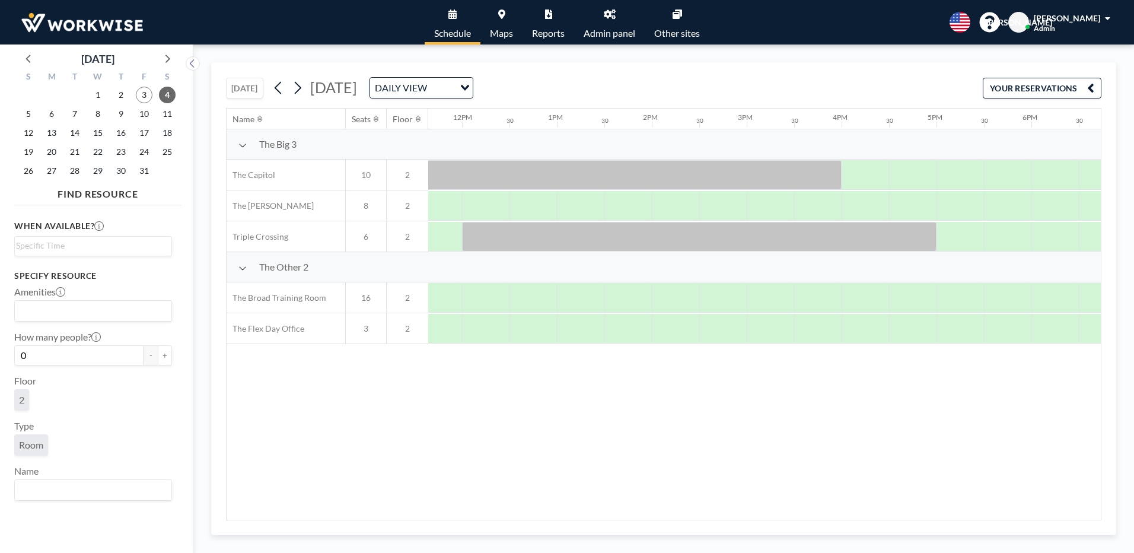
scroll to position [0, 1024]
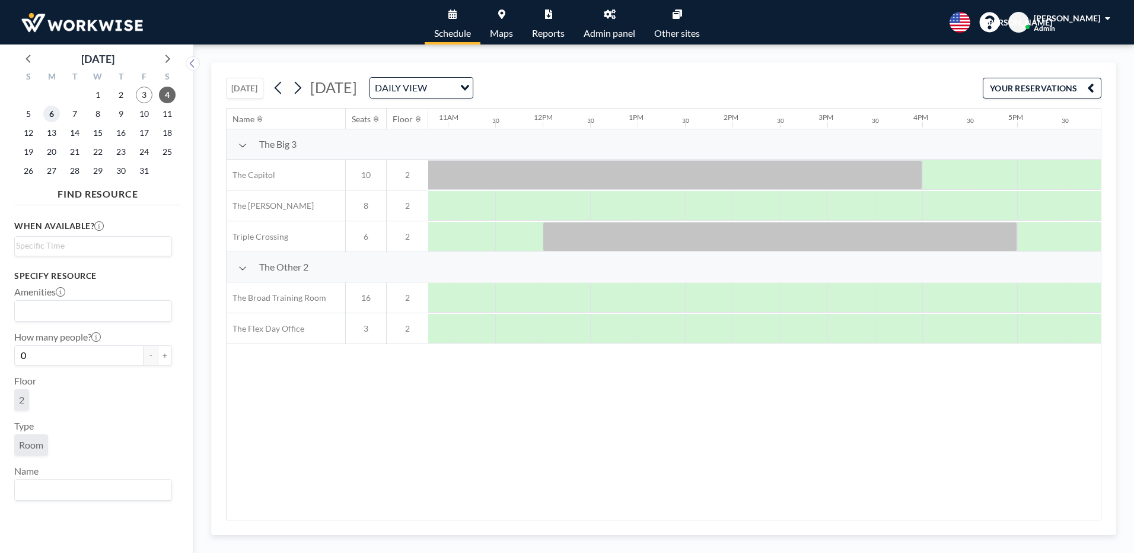
click at [53, 114] on span "6" at bounding box center [51, 114] width 17 height 17
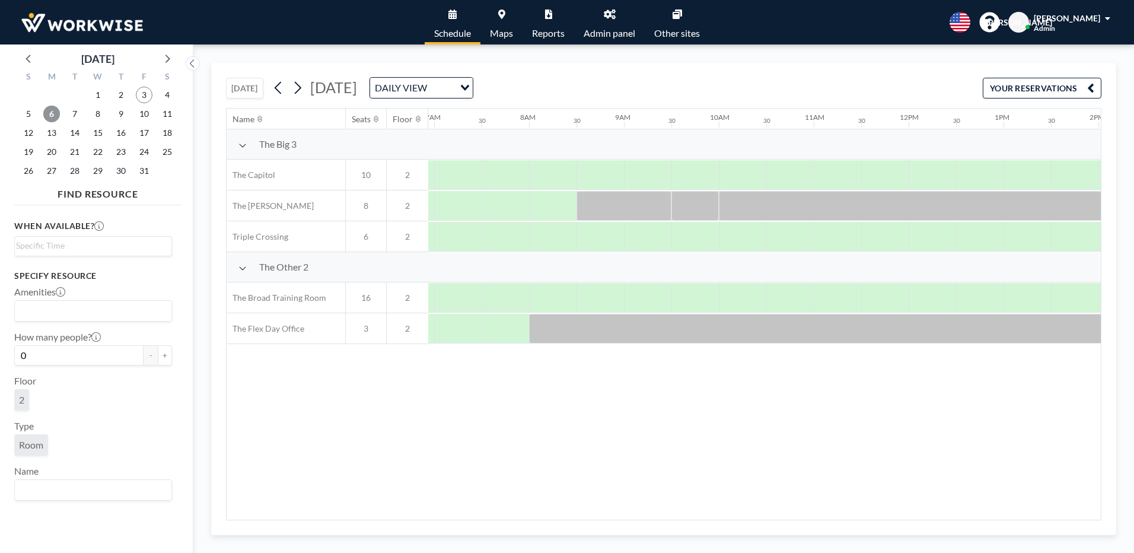
scroll to position [0, 712]
click at [77, 114] on span "7" at bounding box center [74, 114] width 17 height 17
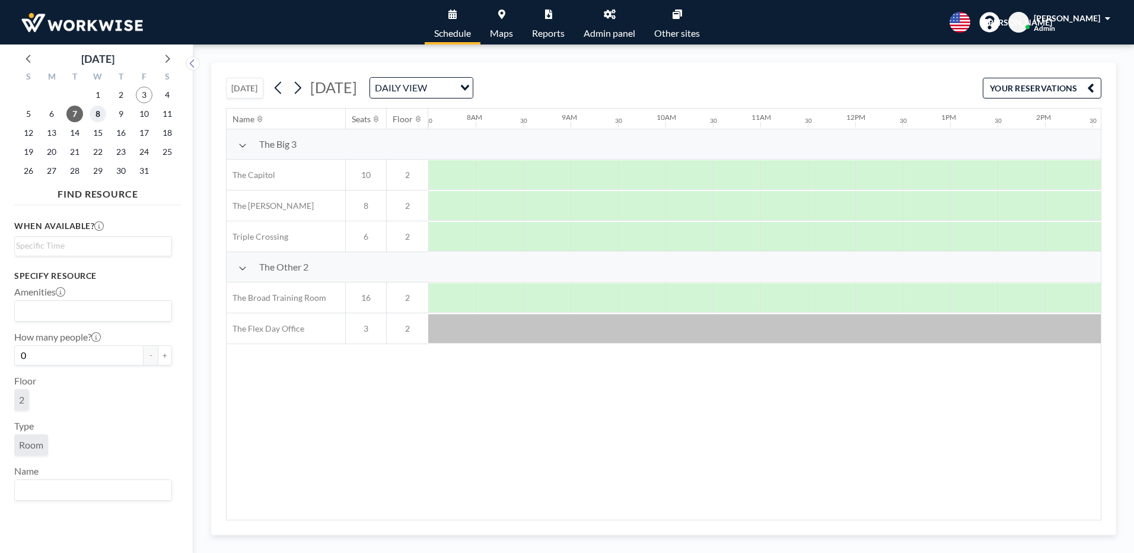
click at [97, 114] on span "8" at bounding box center [98, 114] width 17 height 17
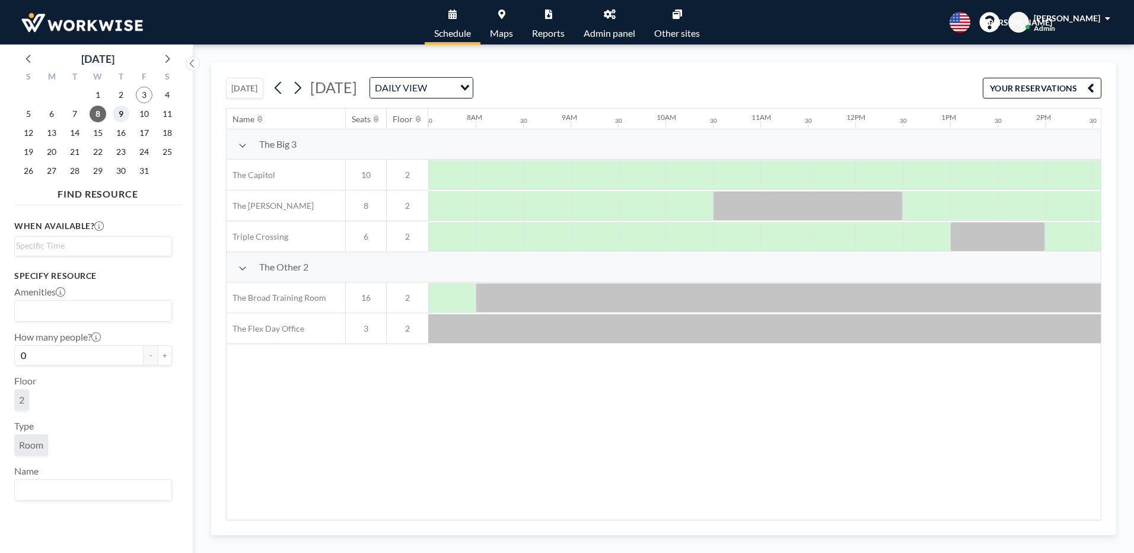
click at [122, 111] on span "9" at bounding box center [121, 114] width 17 height 17
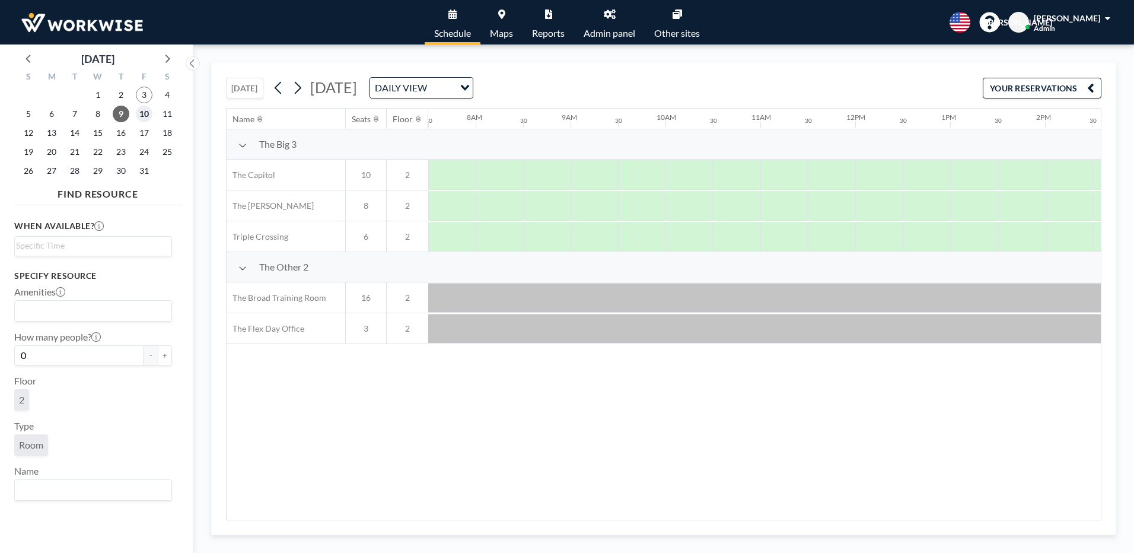
click at [139, 112] on span "10" at bounding box center [144, 114] width 17 height 17
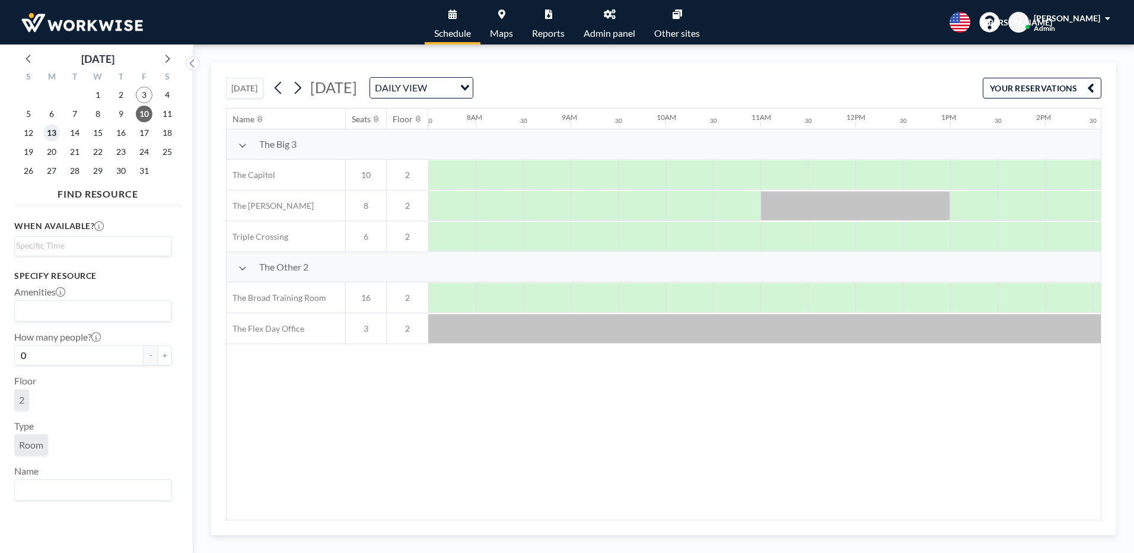
click at [49, 132] on span "13" at bounding box center [51, 133] width 17 height 17
click at [27, 133] on span "12" at bounding box center [28, 133] width 17 height 17
click at [165, 111] on span "11" at bounding box center [167, 114] width 17 height 17
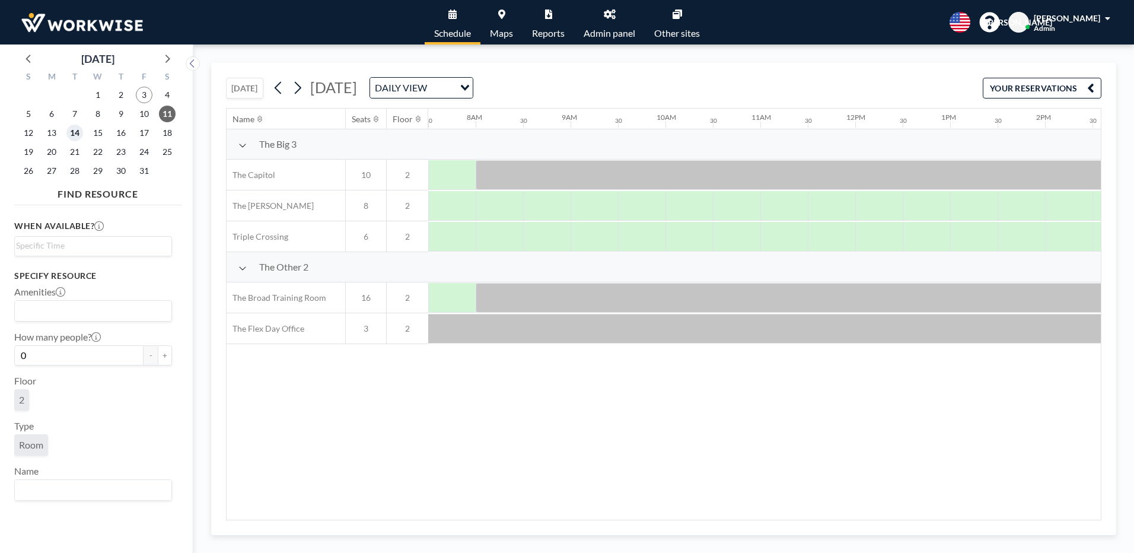
click at [82, 132] on span "14" at bounding box center [74, 133] width 17 height 17
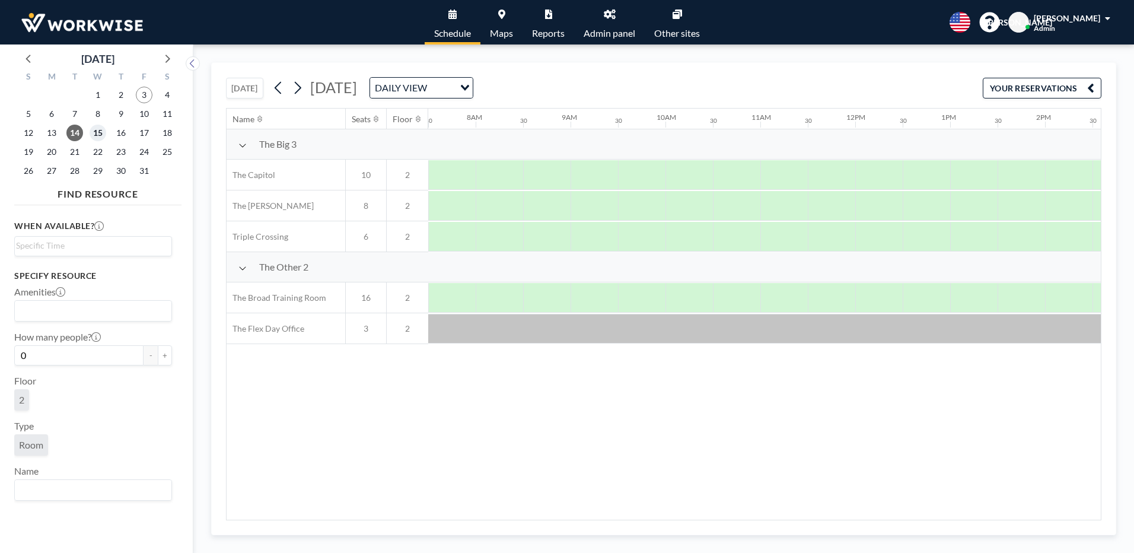
click at [101, 130] on span "15" at bounding box center [98, 133] width 17 height 17
click at [120, 130] on span "16" at bounding box center [121, 133] width 17 height 17
click at [146, 132] on span "17" at bounding box center [144, 133] width 17 height 17
click at [171, 135] on span "18" at bounding box center [167, 133] width 17 height 17
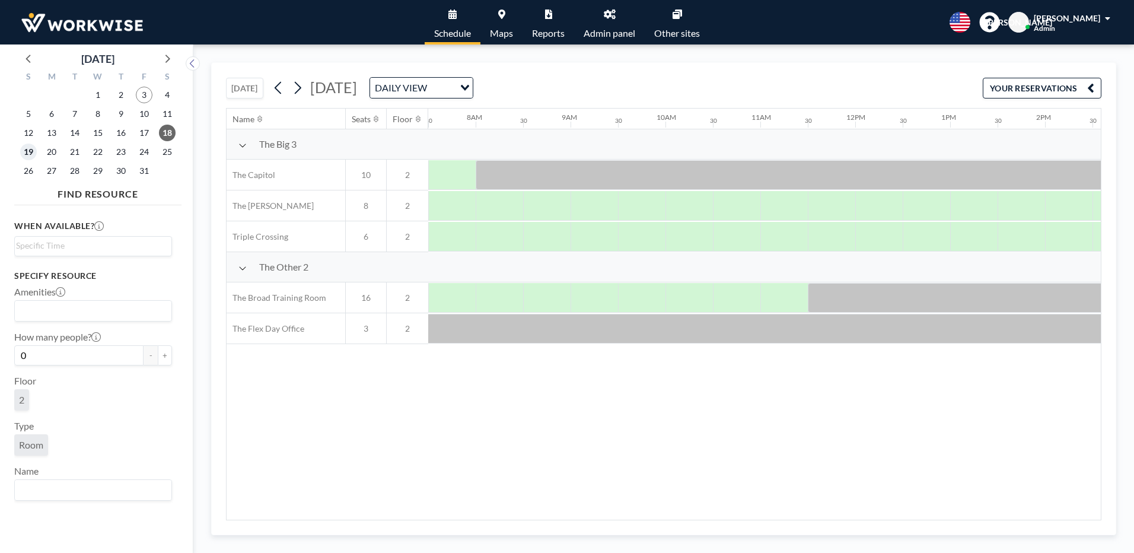
click at [36, 149] on span "19" at bounding box center [28, 152] width 17 height 17
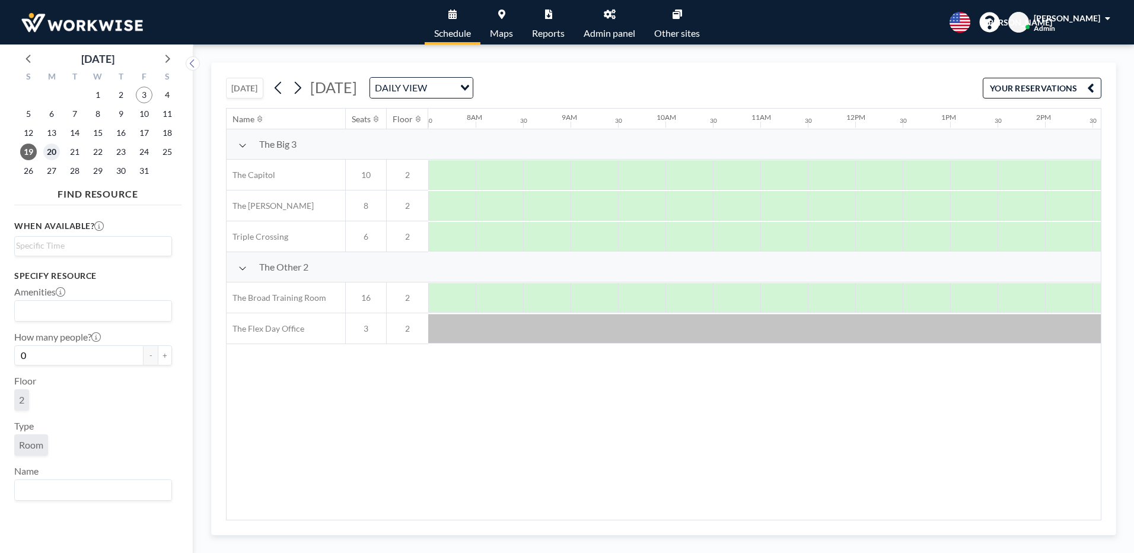
click at [49, 149] on span "20" at bounding box center [51, 152] width 17 height 17
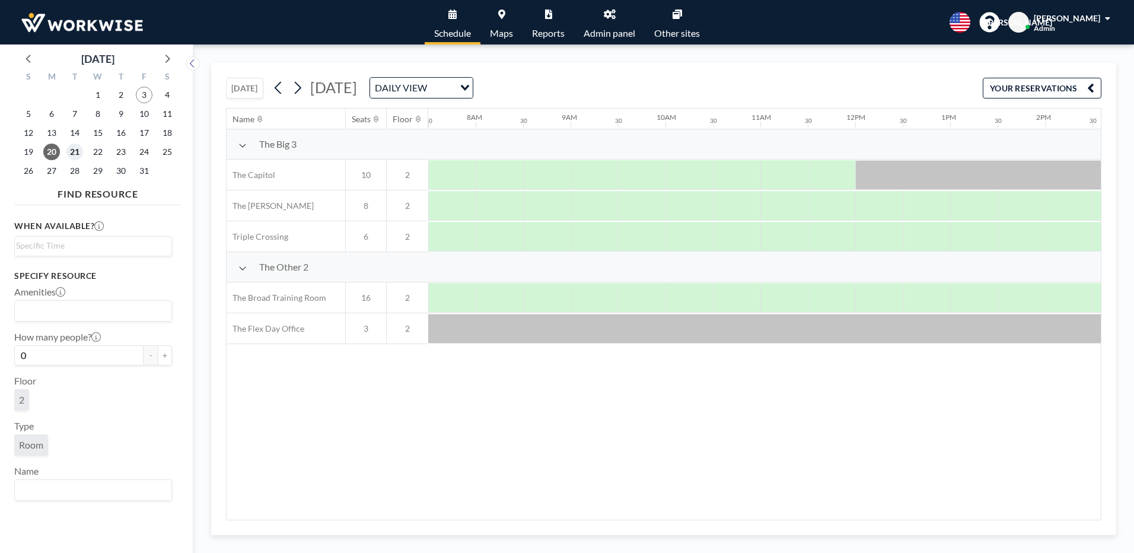
click at [76, 157] on span "21" at bounding box center [74, 152] width 17 height 17
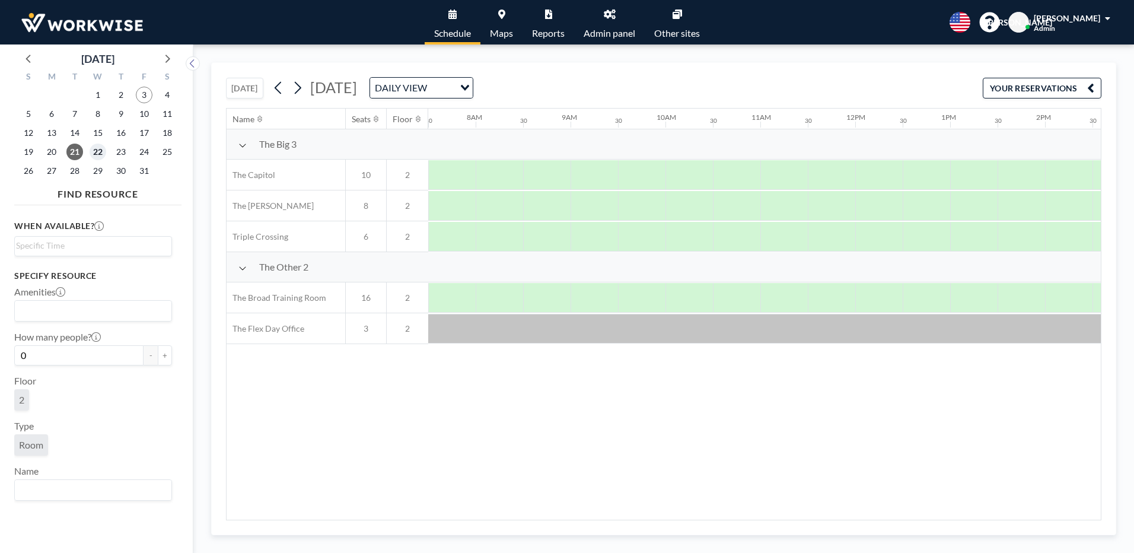
click at [100, 156] on span "22" at bounding box center [98, 152] width 17 height 17
click at [116, 153] on span "23" at bounding box center [121, 152] width 17 height 17
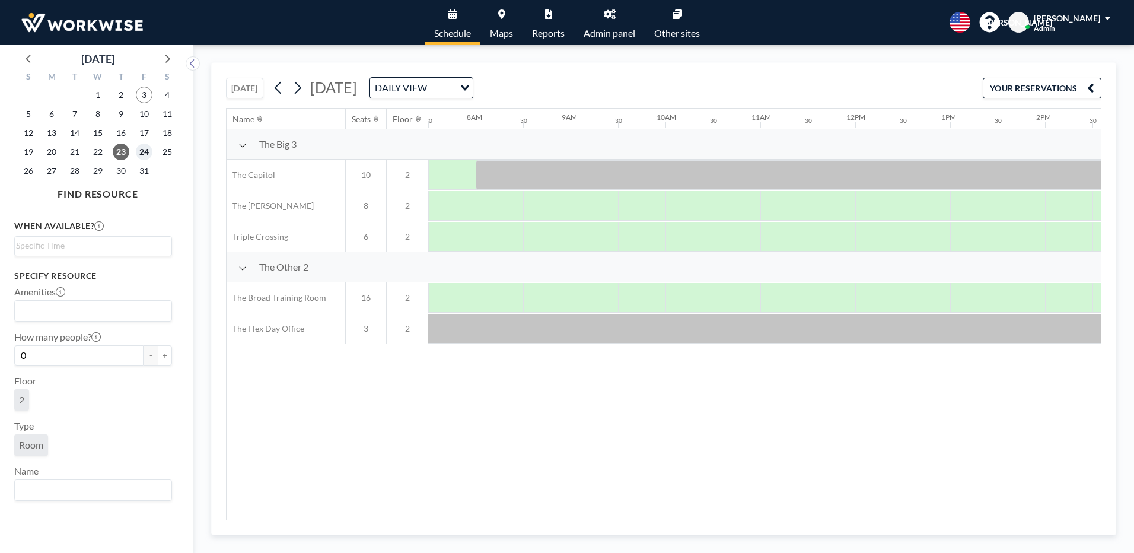
click at [144, 153] on span "24" at bounding box center [144, 152] width 17 height 17
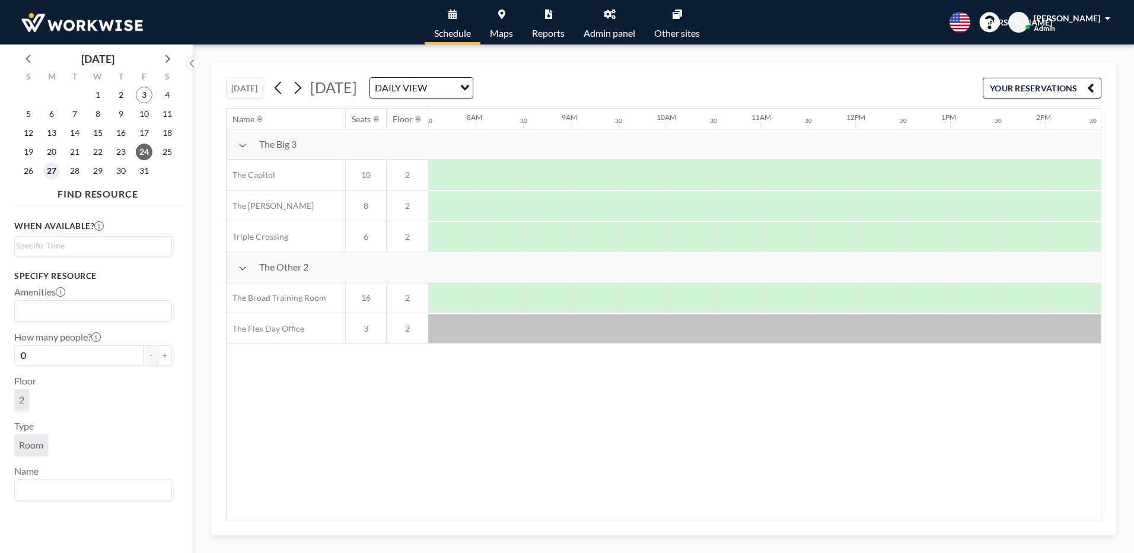
click at [50, 172] on span "27" at bounding box center [51, 170] width 17 height 17
click at [75, 168] on span "28" at bounding box center [74, 170] width 17 height 17
click at [101, 173] on span "29" at bounding box center [98, 170] width 17 height 17
click at [121, 170] on span "30" at bounding box center [121, 170] width 17 height 17
click at [144, 174] on span "31" at bounding box center [144, 170] width 17 height 17
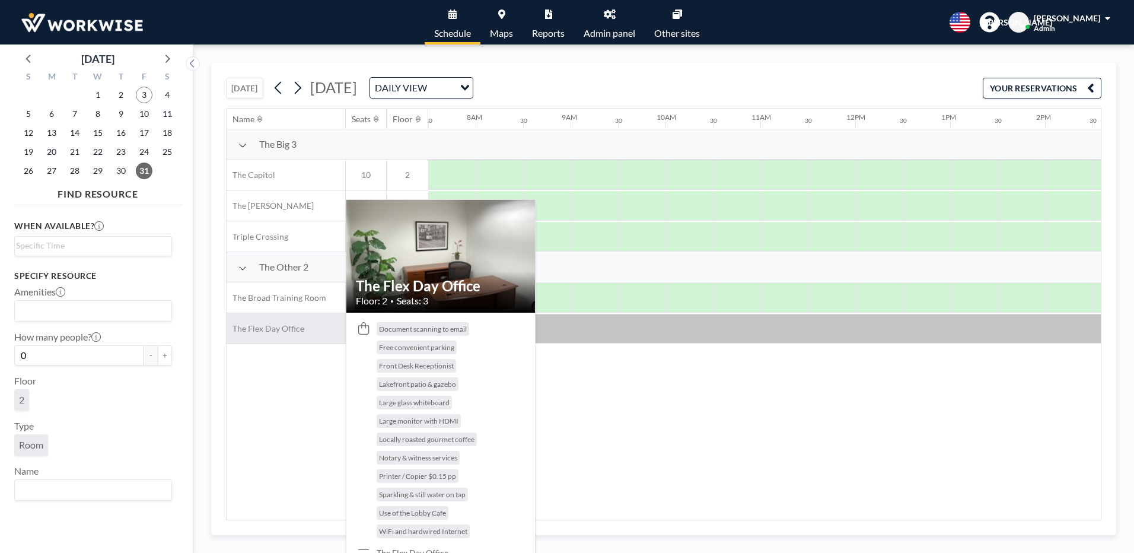
click at [295, 320] on div "The Flex Day Office" at bounding box center [286, 328] width 119 height 30
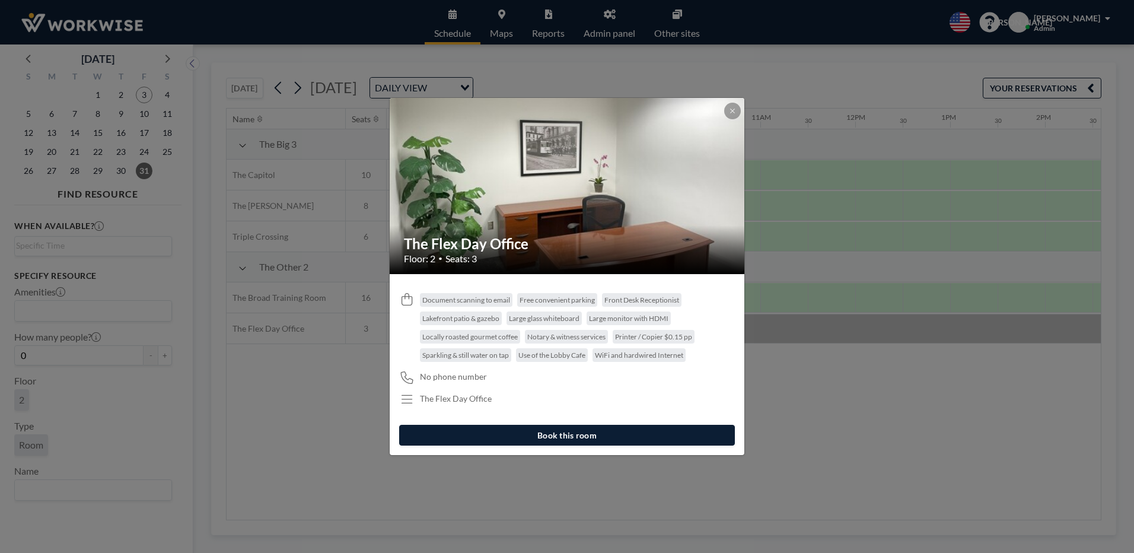
click at [572, 434] on button "Book this room" at bounding box center [567, 435] width 336 height 21
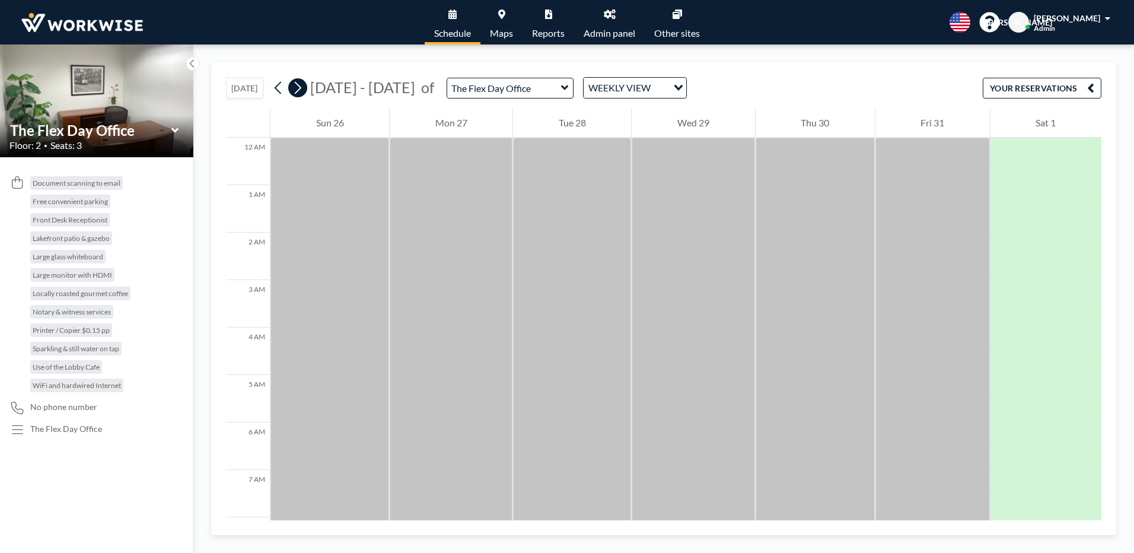
click at [299, 88] on icon at bounding box center [297, 88] width 11 height 18
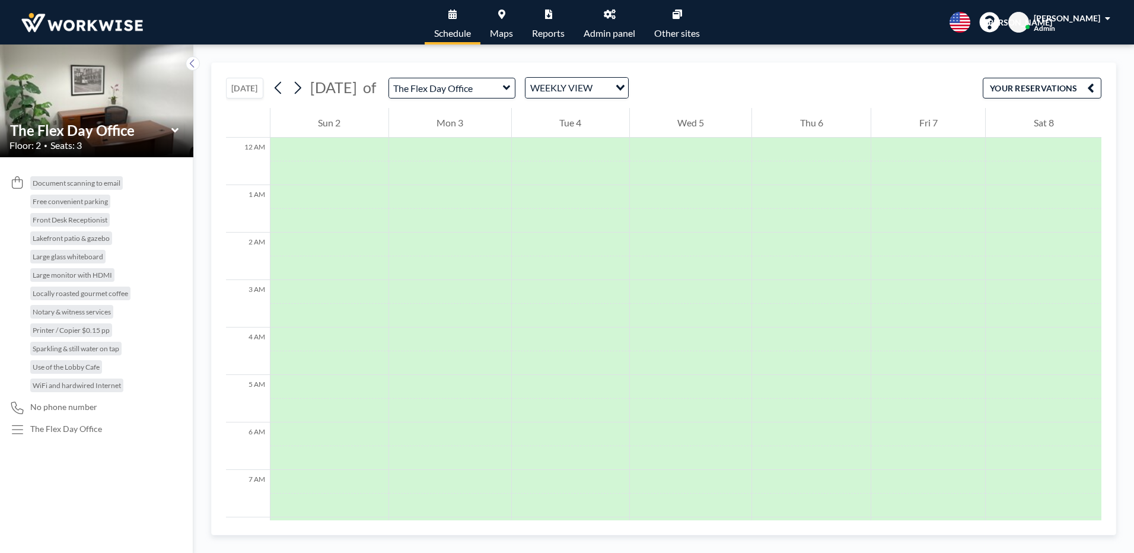
click at [608, 88] on input "Search for option" at bounding box center [602, 87] width 12 height 15
click at [636, 126] on li "WEEKLY VIEW" at bounding box center [635, 125] width 101 height 17
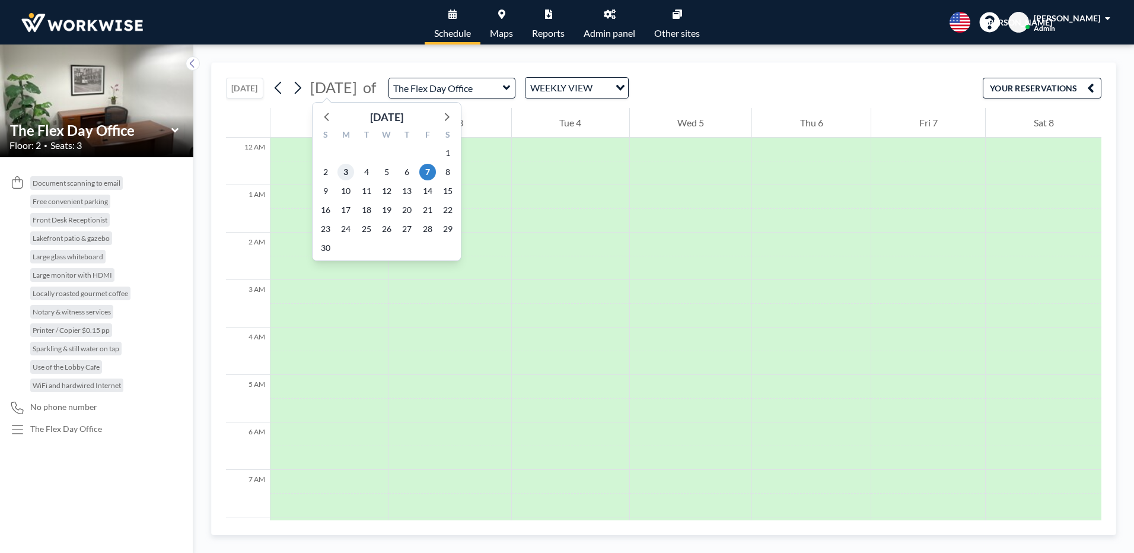
click at [342, 170] on span "3" at bounding box center [345, 172] width 17 height 17
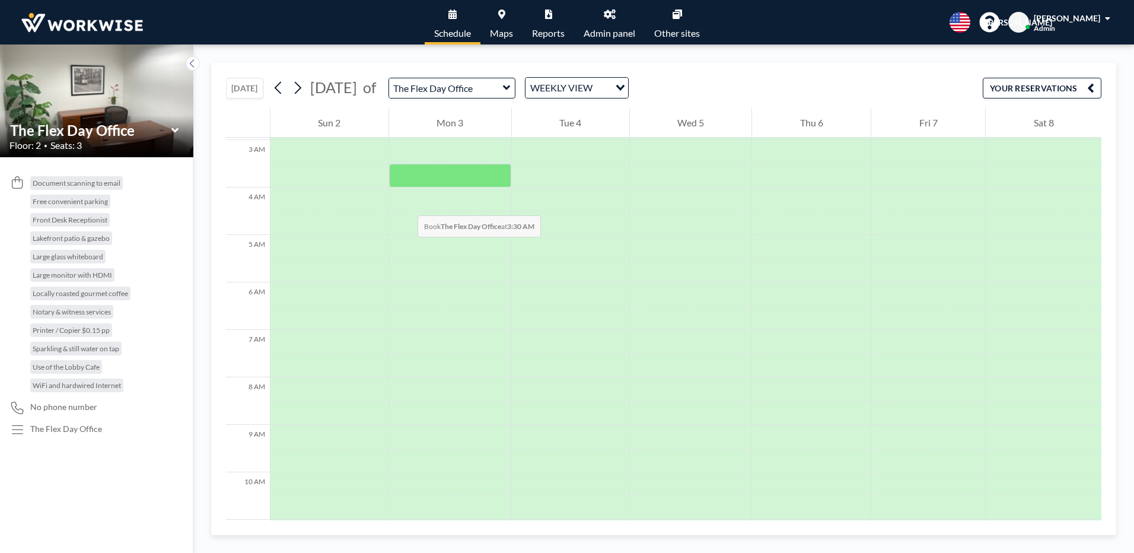
scroll to position [178, 0]
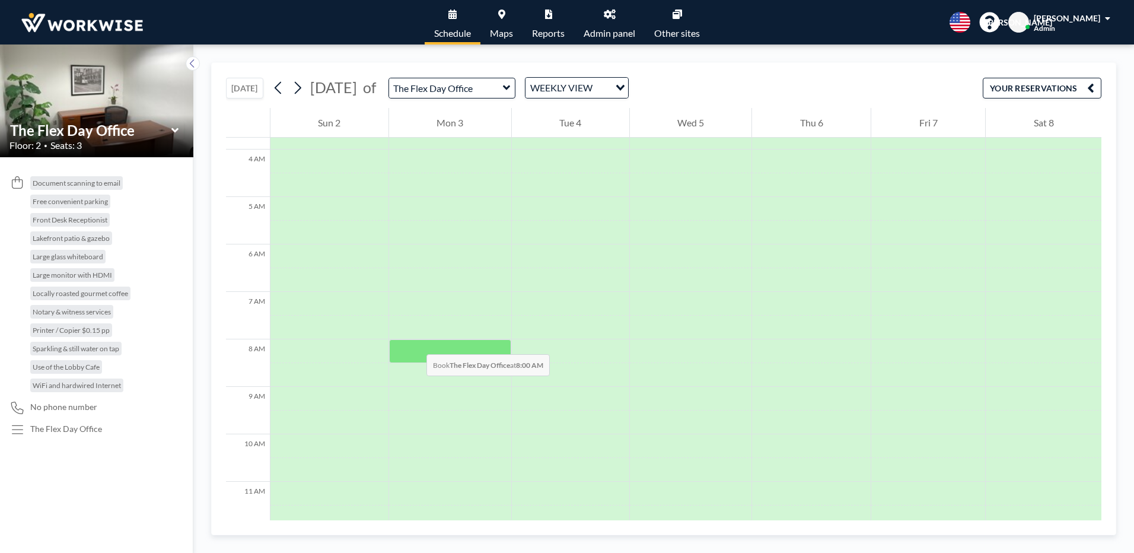
click at [415, 342] on div at bounding box center [450, 351] width 122 height 24
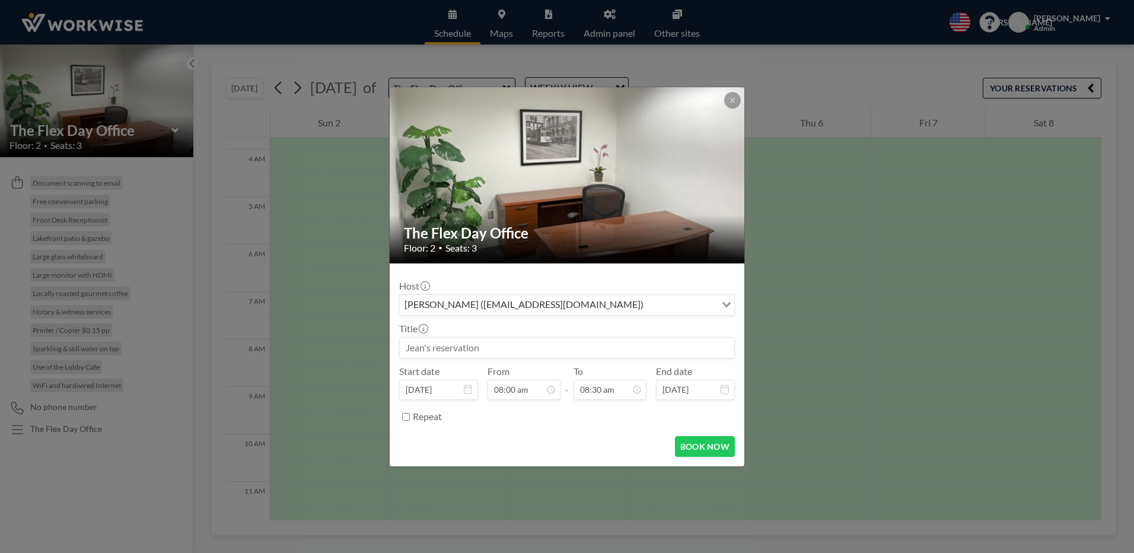
click at [447, 308] on div "[PERSON_NAME] ([EMAIL_ADDRESS][DOMAIN_NAME])" at bounding box center [558, 304] width 316 height 18
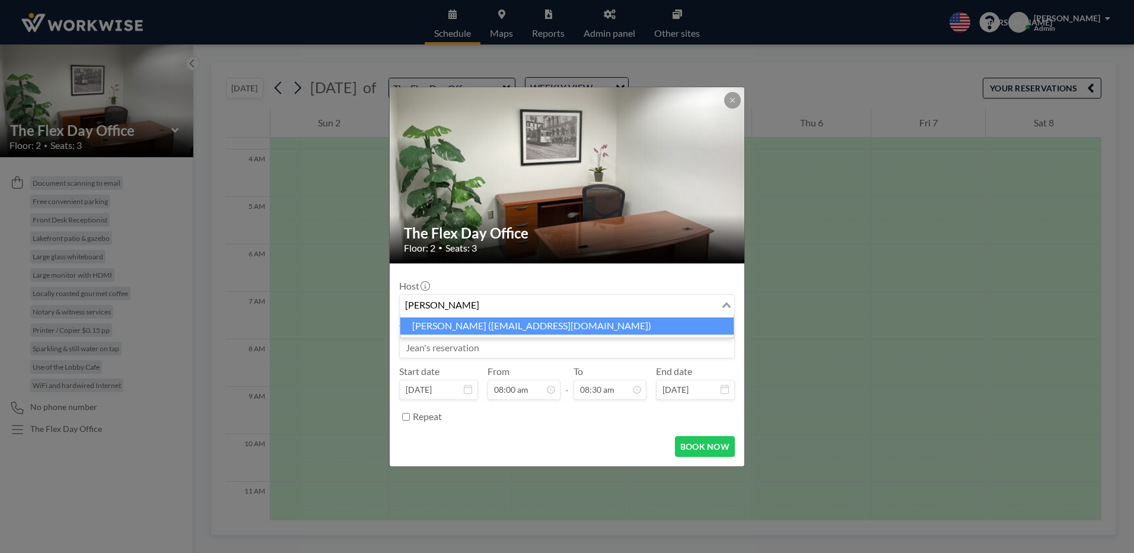
click at [471, 325] on li "[PERSON_NAME] ([EMAIL_ADDRESS][DOMAIN_NAME])" at bounding box center [566, 325] width 333 height 17
type input "[PERSON_NAME]"
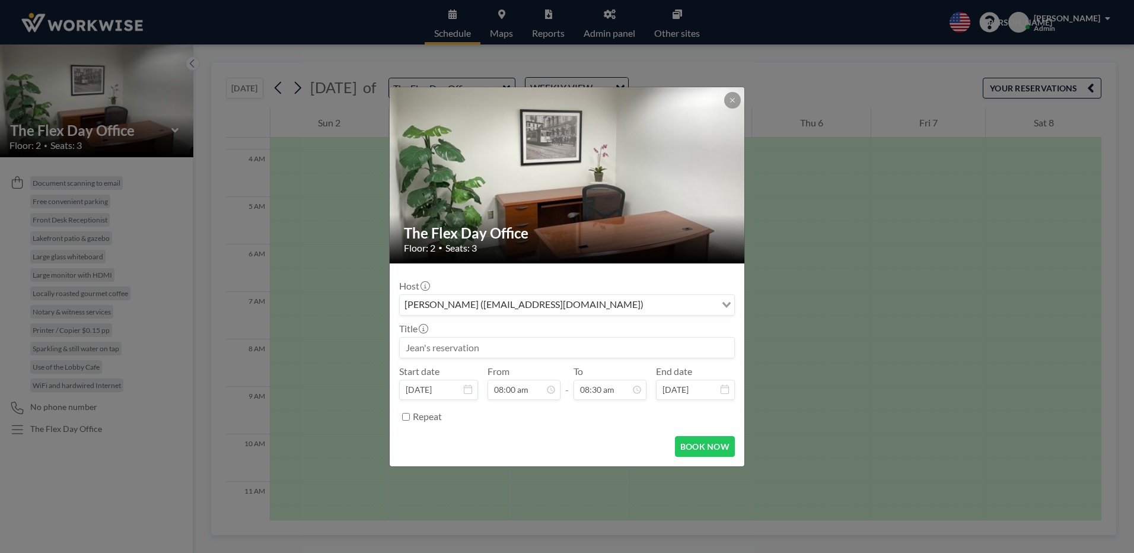
click at [477, 348] on input at bounding box center [567, 347] width 334 height 20
type input "Reserving for Southland Insurance"
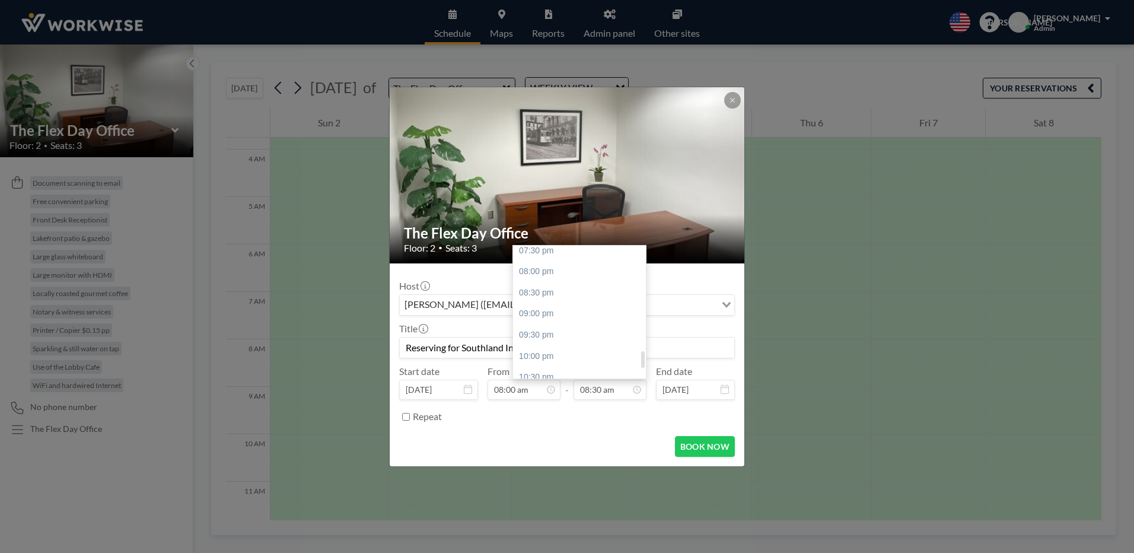
scroll to position [833, 0]
click at [540, 307] on div "09:00 pm" at bounding box center [582, 308] width 139 height 21
type input "09:00 pm"
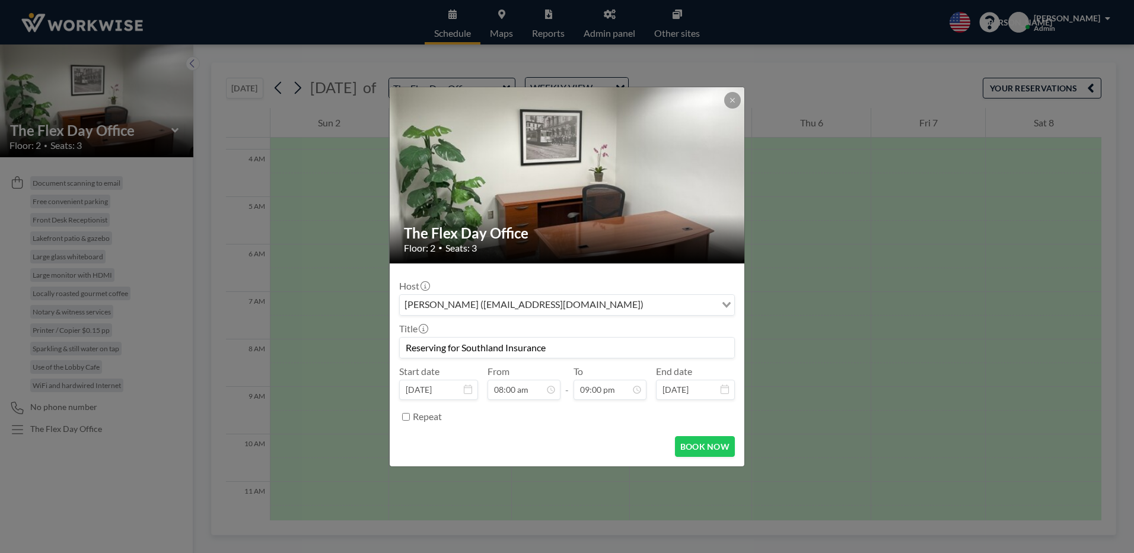
scroll to position [887, 0]
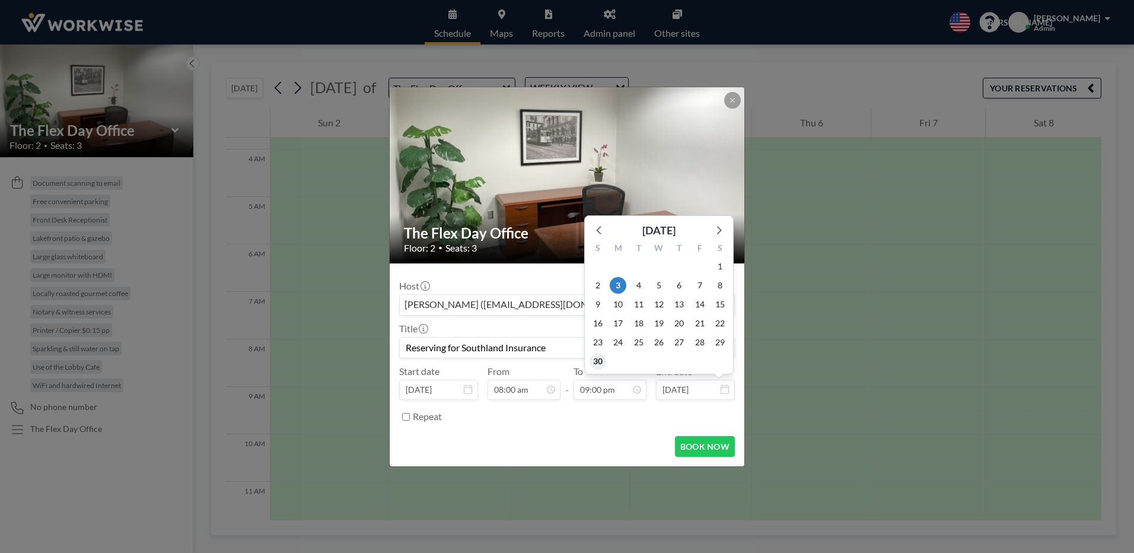
click at [594, 361] on span "30" at bounding box center [597, 361] width 17 height 17
type input "[DATE]"
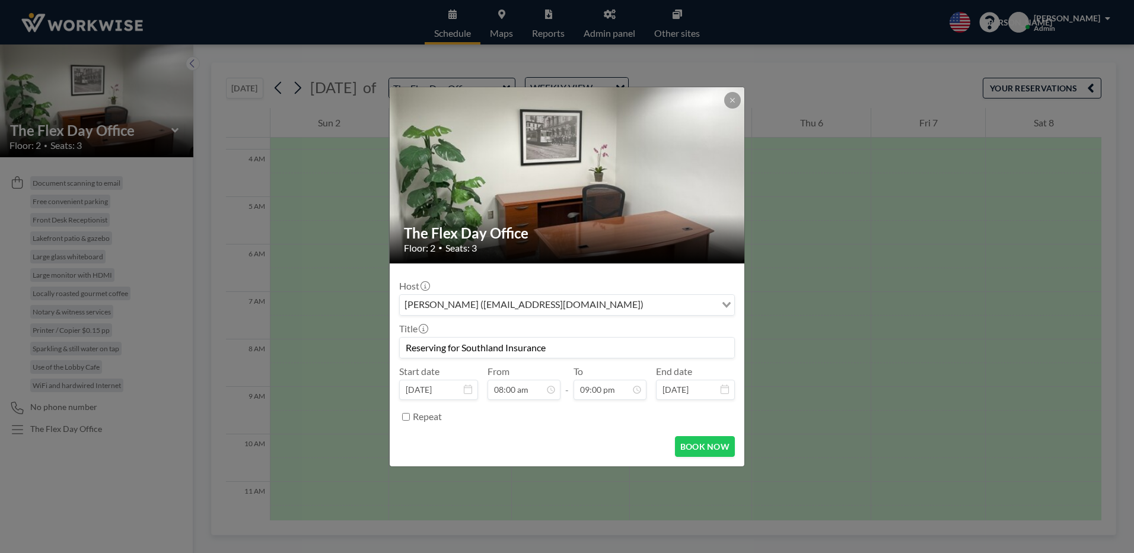
scroll to position [0, 0]
click at [714, 445] on button "BOOK NOW" at bounding box center [705, 446] width 60 height 21
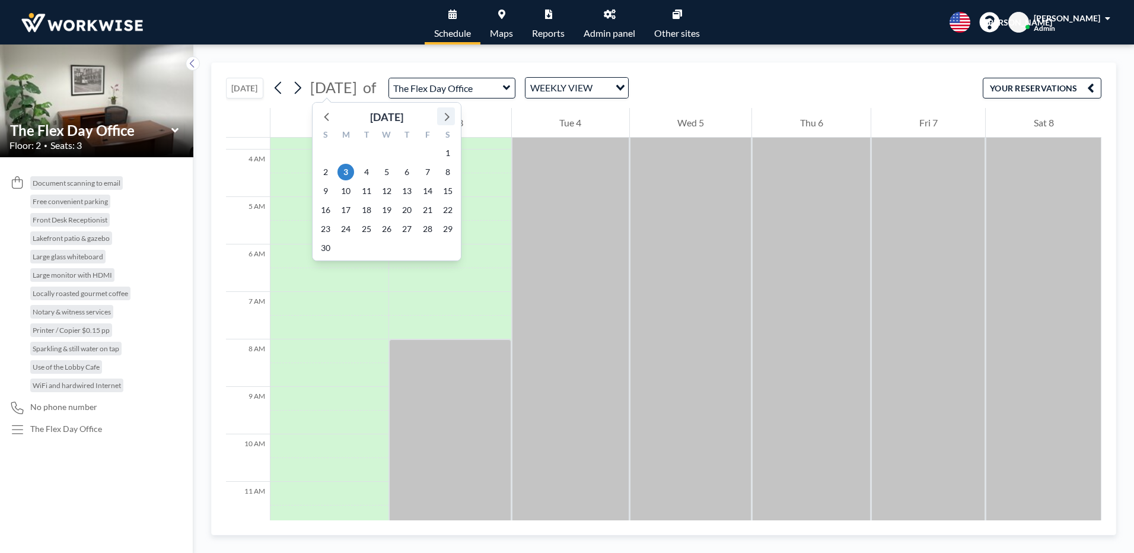
click at [442, 114] on icon at bounding box center [445, 116] width 15 height 15
click at [342, 151] on span "1" at bounding box center [345, 153] width 17 height 17
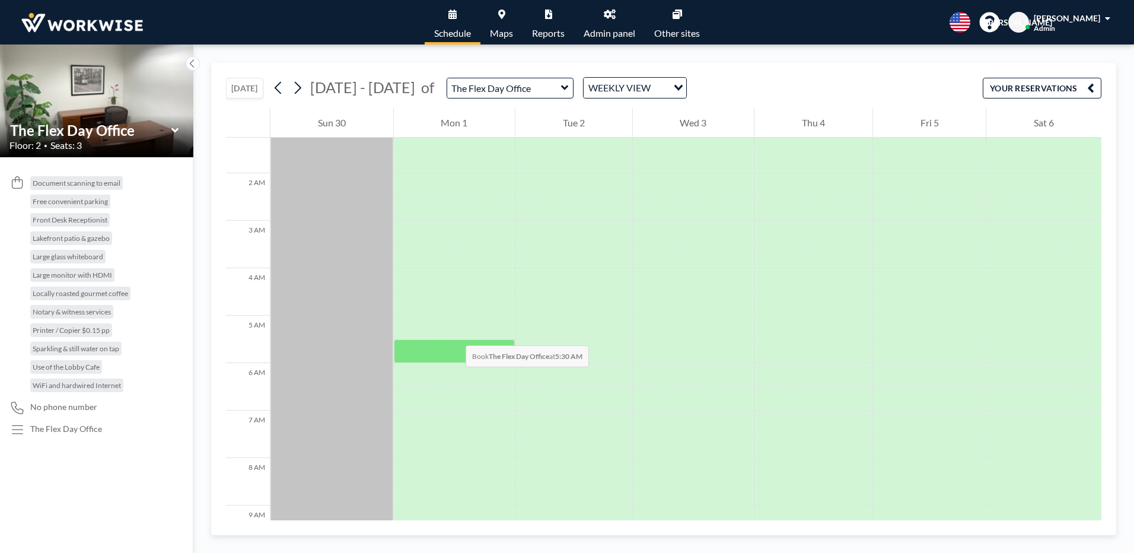
scroll to position [119, 0]
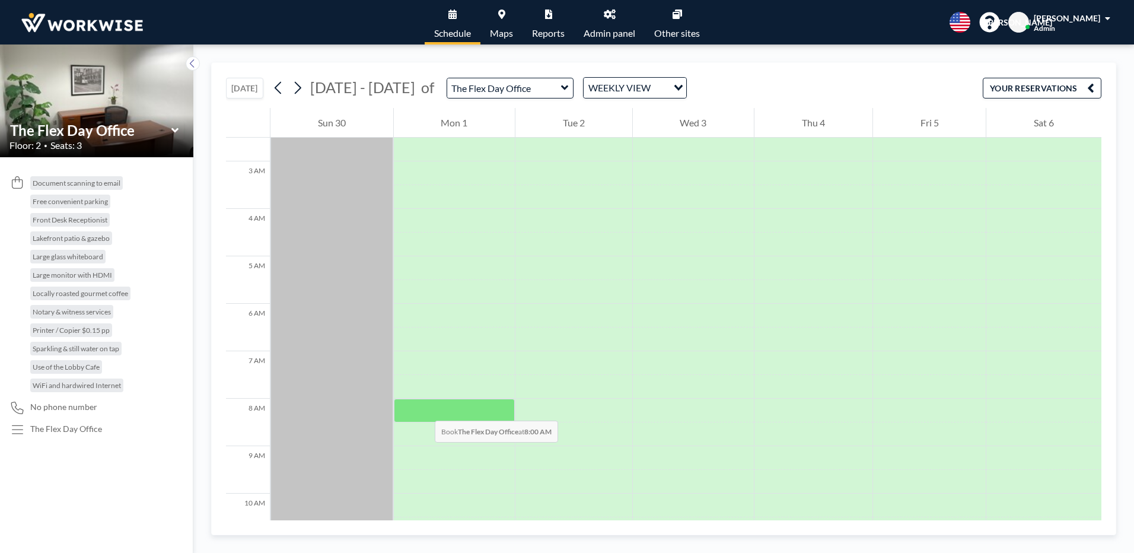
click at [423, 409] on div at bounding box center [455, 411] width 122 height 24
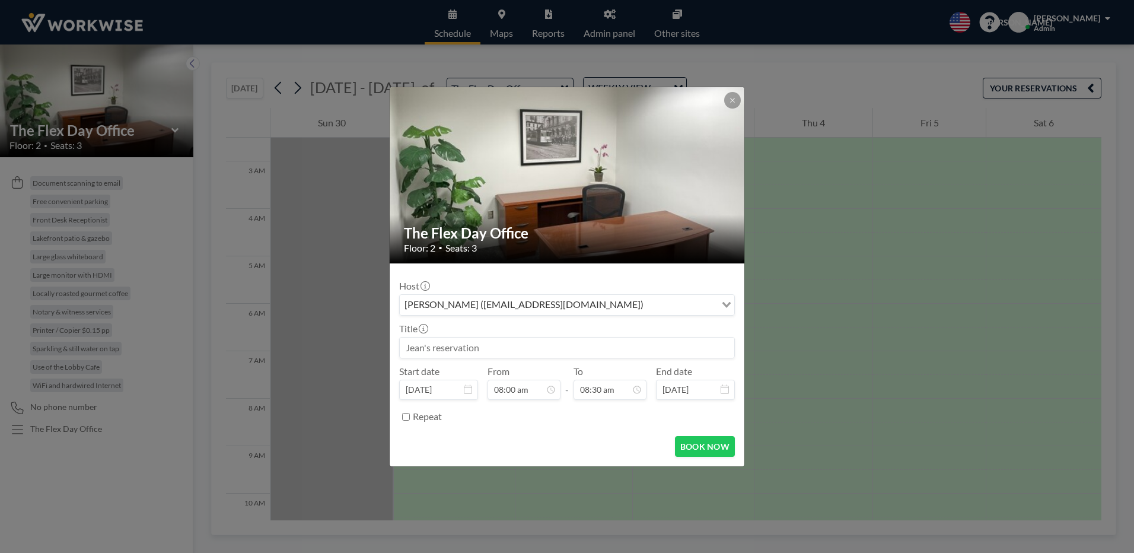
click at [554, 298] on div "[PERSON_NAME] ([EMAIL_ADDRESS][DOMAIN_NAME])" at bounding box center [558, 304] width 316 height 18
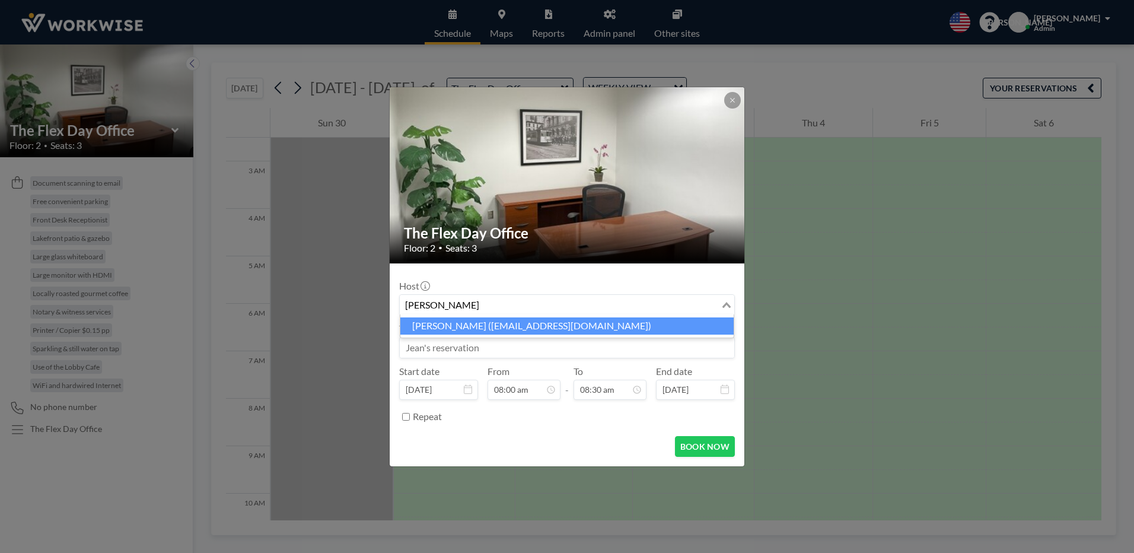
click at [536, 329] on li "[PERSON_NAME] ([EMAIL_ADDRESS][DOMAIN_NAME])" at bounding box center [566, 325] width 333 height 17
type input "[PERSON_NAME]"
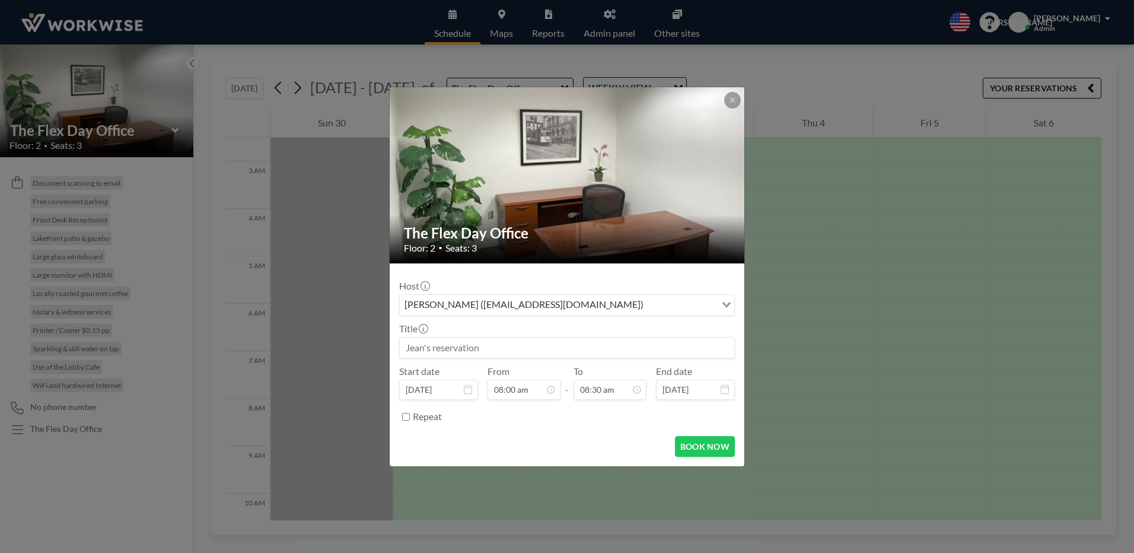
click at [518, 348] on input at bounding box center [567, 347] width 334 height 20
type input "Reserving for Southland Insurance"
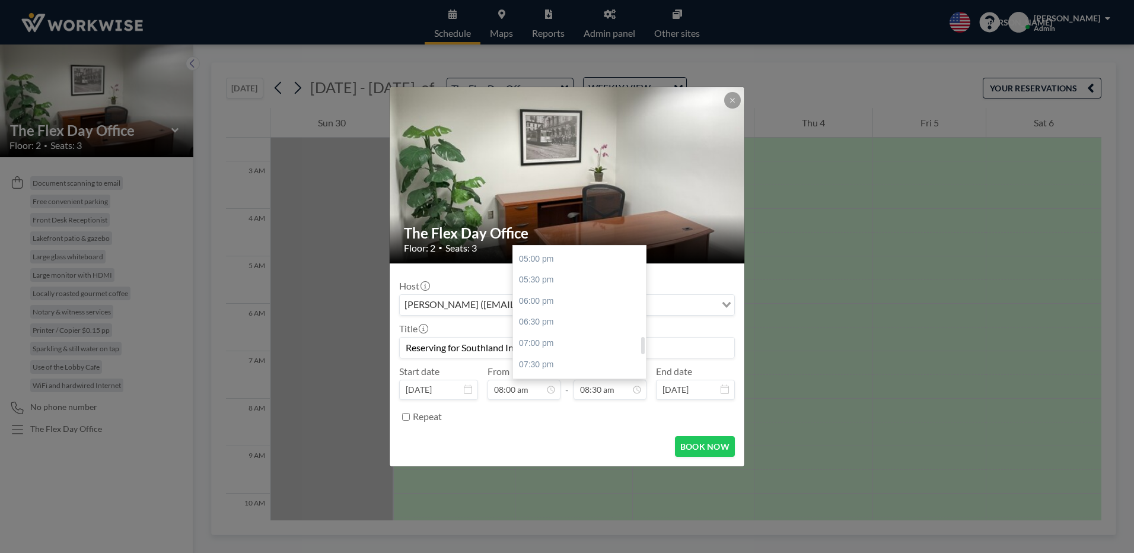
scroll to position [774, 0]
click at [548, 367] on div "09:00 pm" at bounding box center [582, 368] width 139 height 21
type input "09:00 pm"
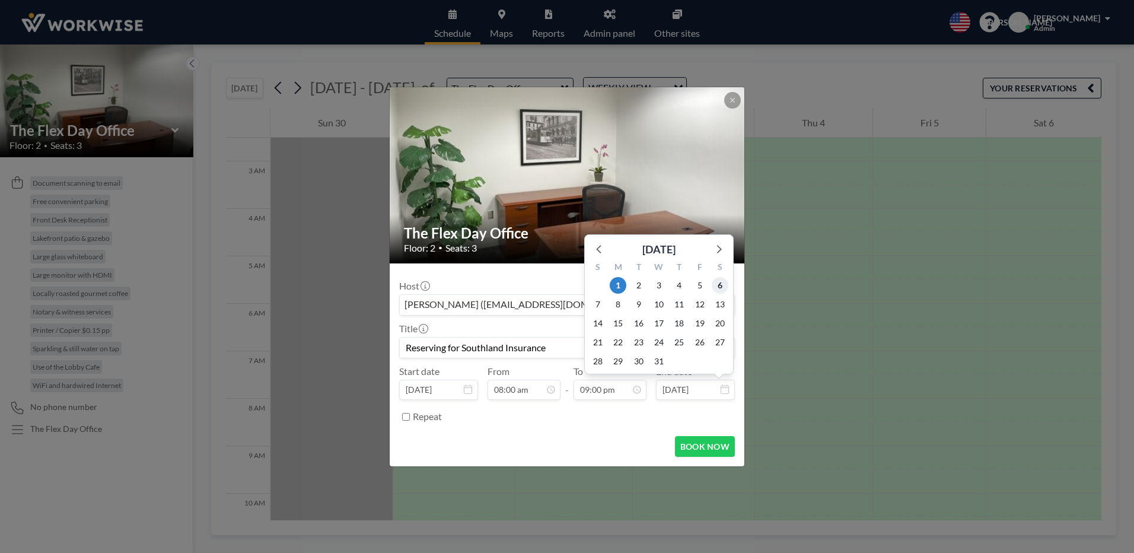
click at [722, 283] on span "6" at bounding box center [720, 285] width 17 height 17
type input "[DATE]"
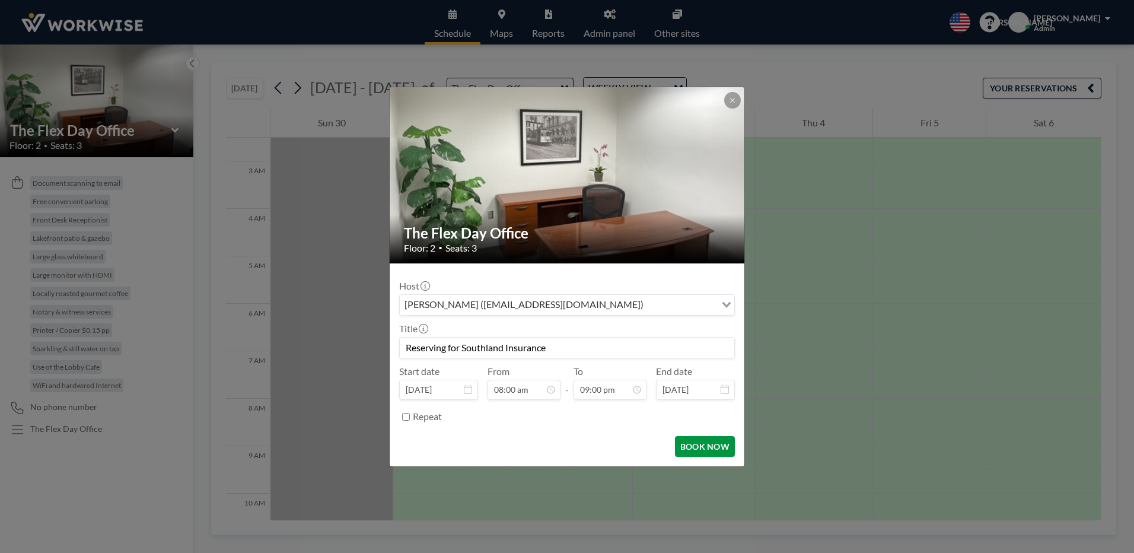
click at [686, 448] on button "BOOK NOW" at bounding box center [705, 446] width 60 height 21
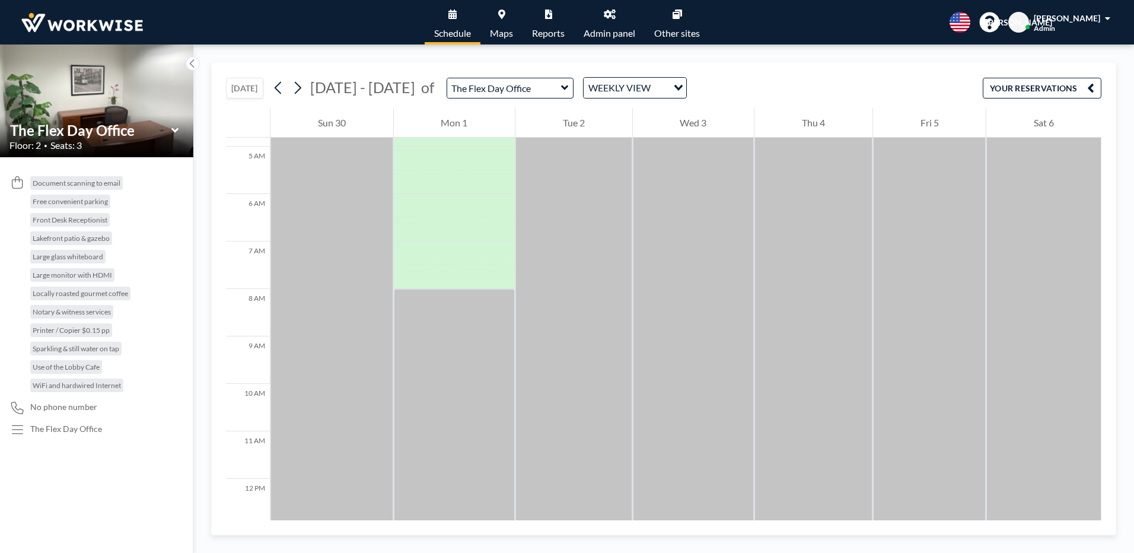
scroll to position [237, 0]
click at [247, 85] on button "[DATE]" at bounding box center [244, 88] width 37 height 21
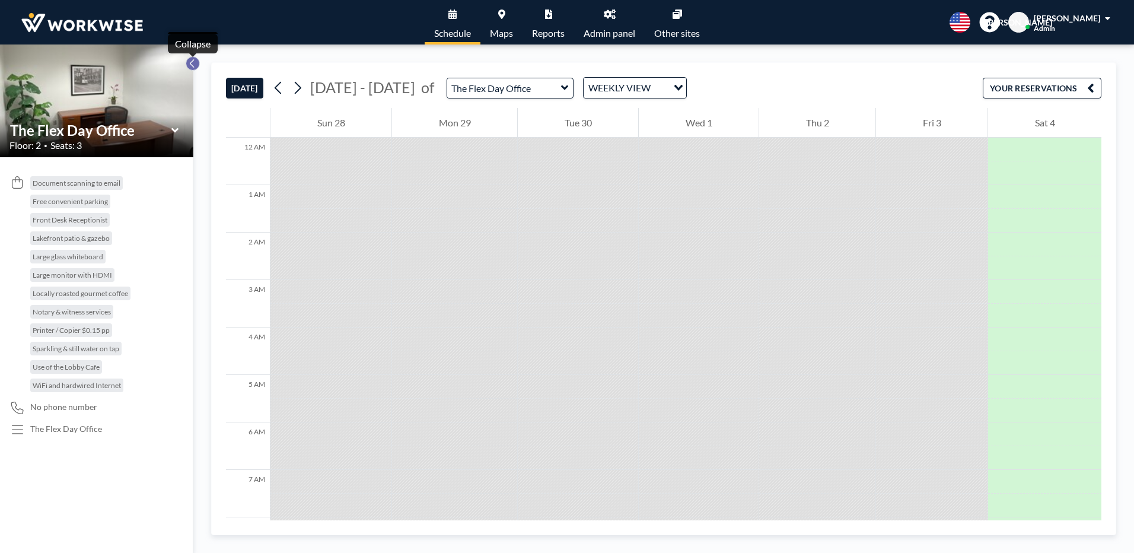
click at [194, 63] on icon at bounding box center [193, 64] width 8 height 12
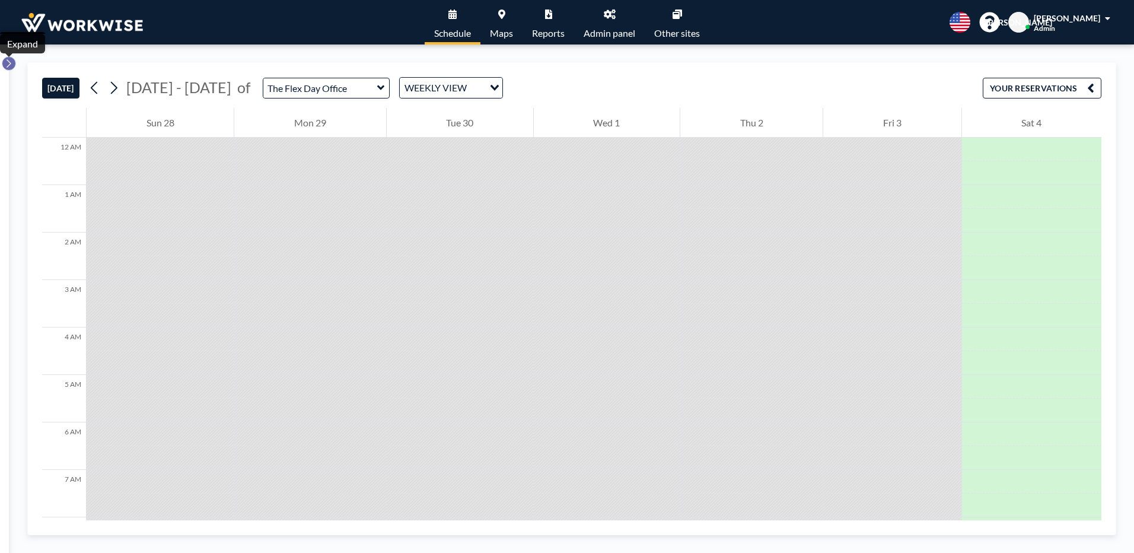
click at [11, 60] on icon at bounding box center [9, 64] width 8 height 12
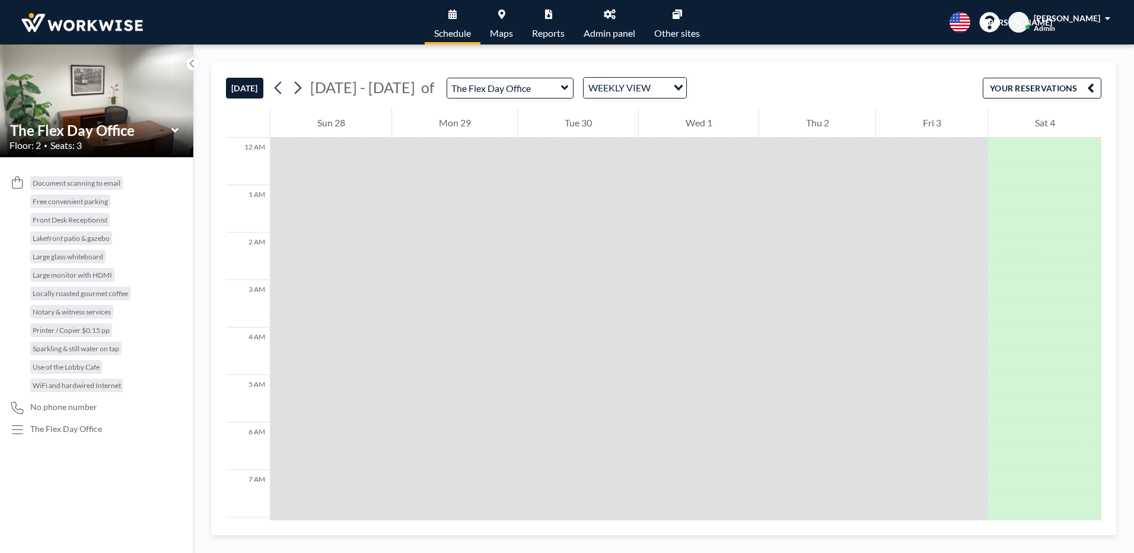
click at [453, 25] on link "Schedule" at bounding box center [453, 22] width 56 height 44
click at [654, 82] on input "Search for option" at bounding box center [660, 87] width 12 height 15
click at [636, 109] on li "DAILY VIEW" at bounding box center [625, 108] width 101 height 17
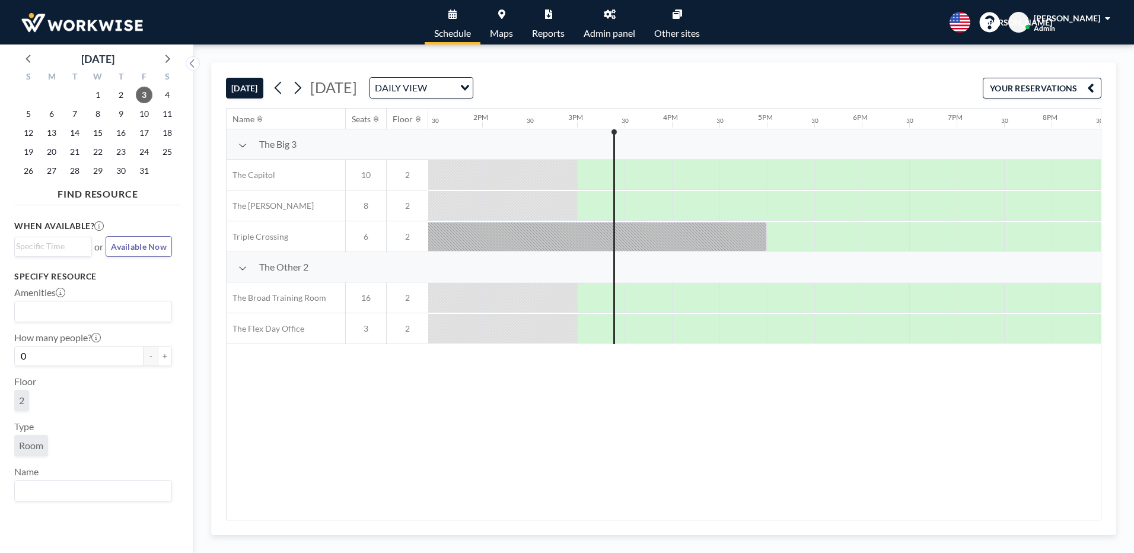
scroll to position [0, 1376]
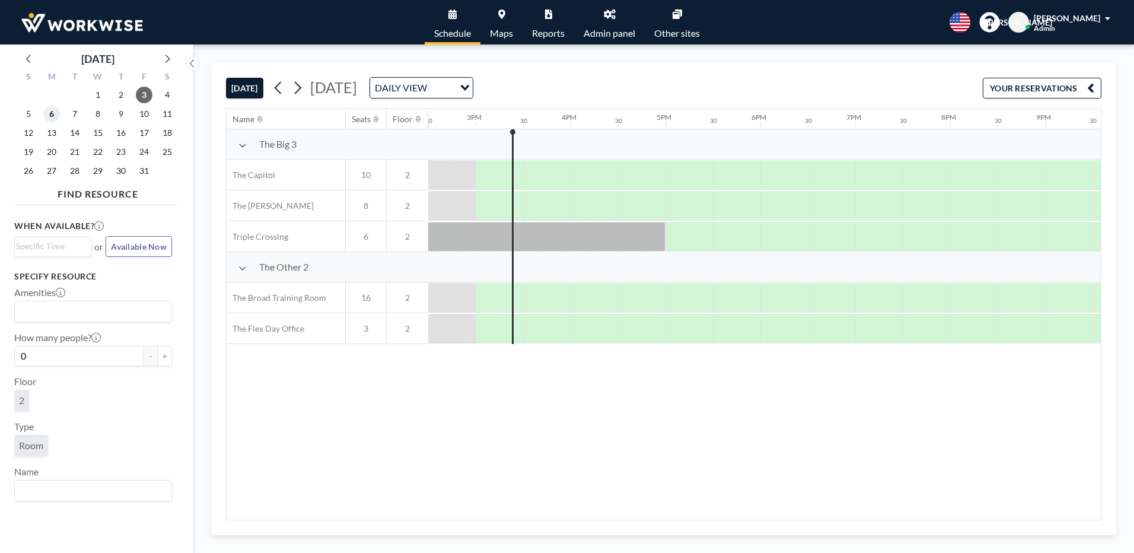
click at [48, 115] on span "6" at bounding box center [51, 114] width 17 height 17
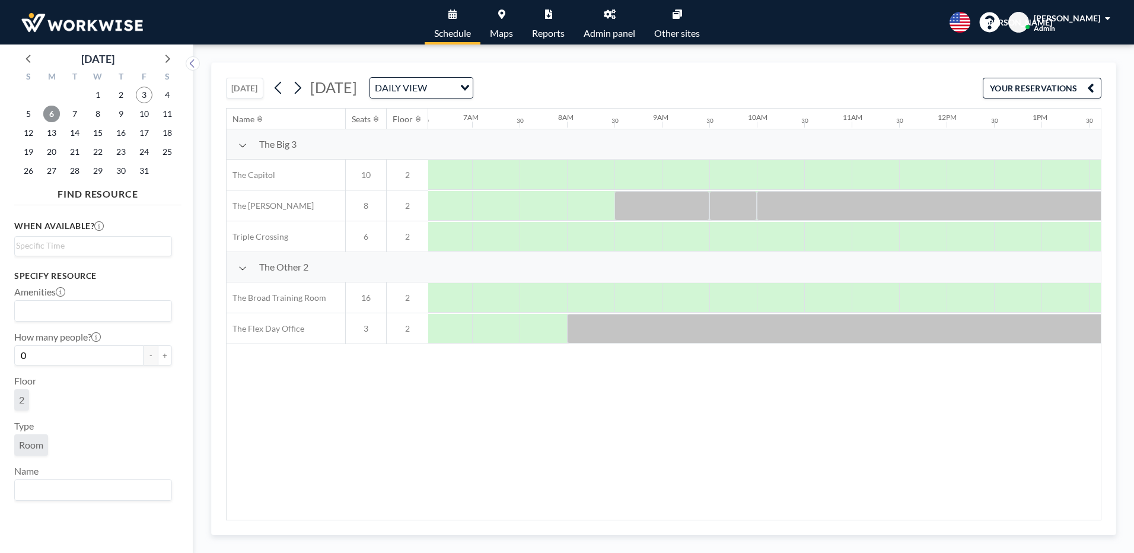
scroll to position [0, 712]
click at [167, 58] on icon at bounding box center [166, 57] width 15 height 15
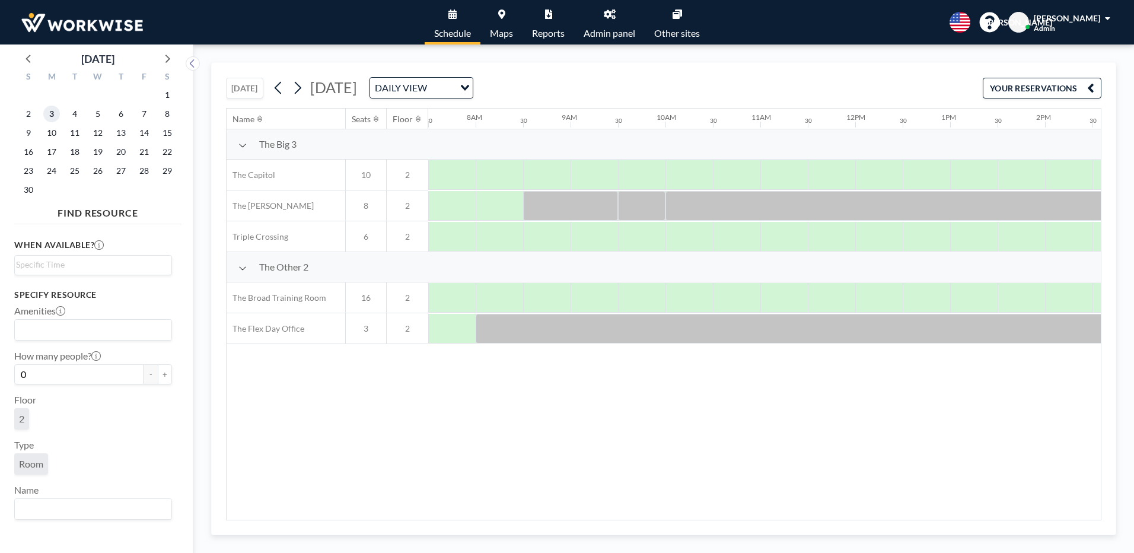
click at [48, 112] on span "3" at bounding box center [51, 114] width 17 height 17
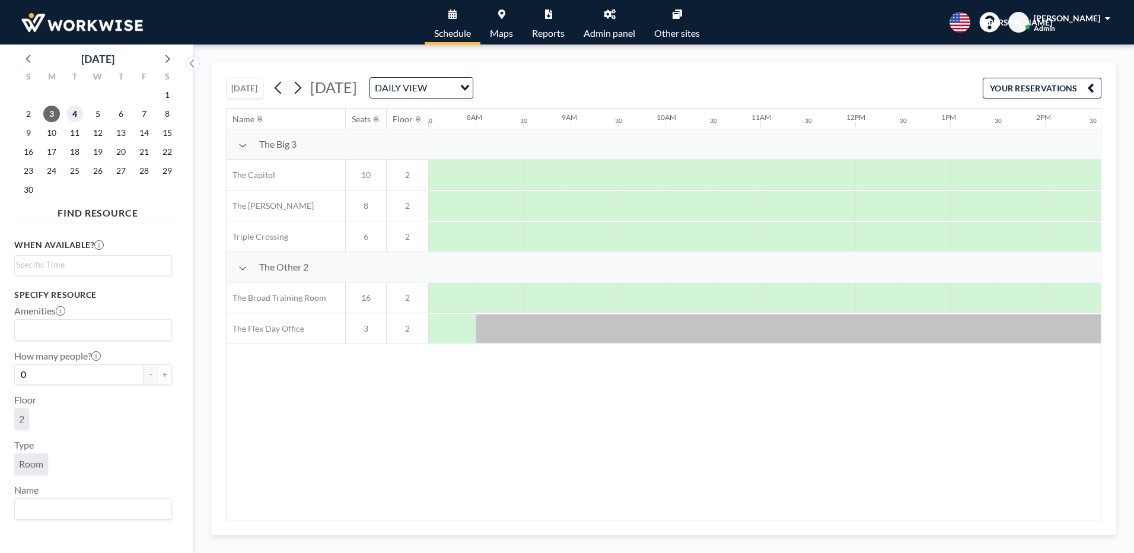
click at [71, 110] on span "4" at bounding box center [74, 114] width 17 height 17
click at [100, 114] on span "5" at bounding box center [98, 114] width 17 height 17
click at [120, 115] on span "6" at bounding box center [121, 114] width 17 height 17
click at [147, 115] on span "7" at bounding box center [144, 114] width 17 height 17
click at [168, 113] on span "8" at bounding box center [167, 114] width 17 height 17
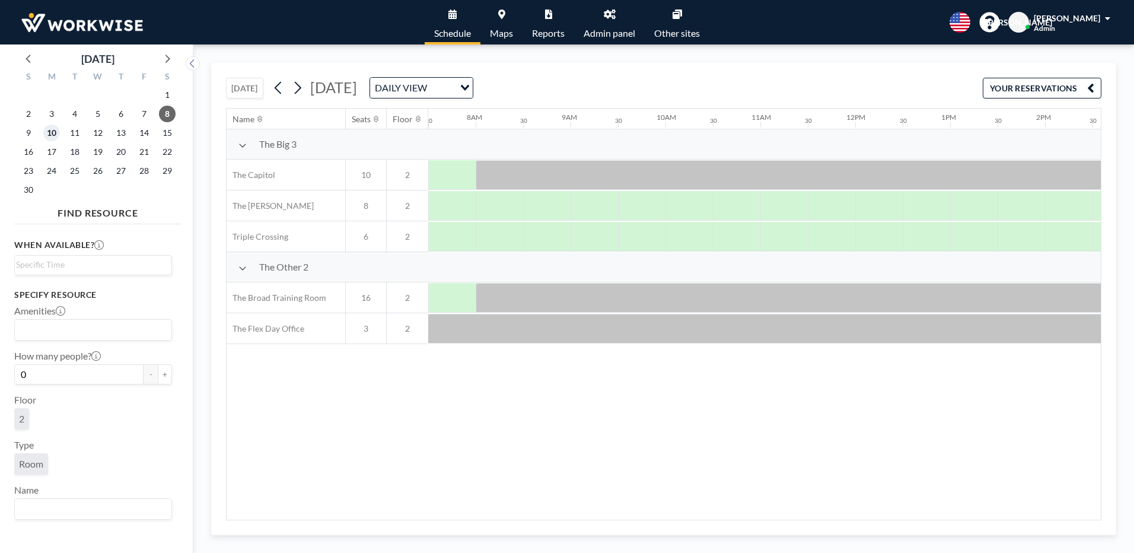
click at [56, 132] on span "10" at bounding box center [51, 133] width 17 height 17
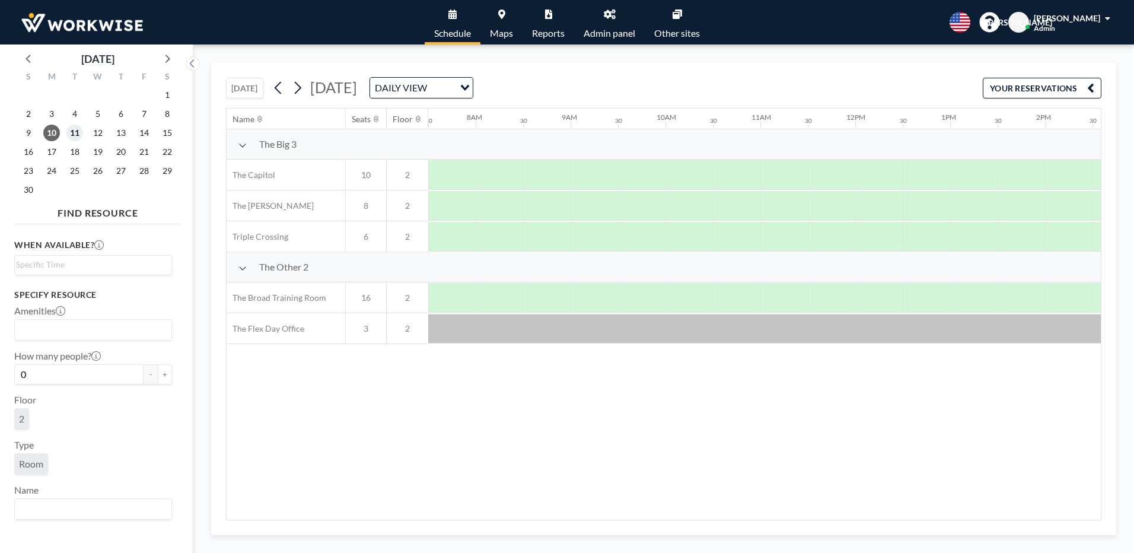
click at [72, 131] on span "11" at bounding box center [74, 133] width 17 height 17
